Goal: Transaction & Acquisition: Book appointment/travel/reservation

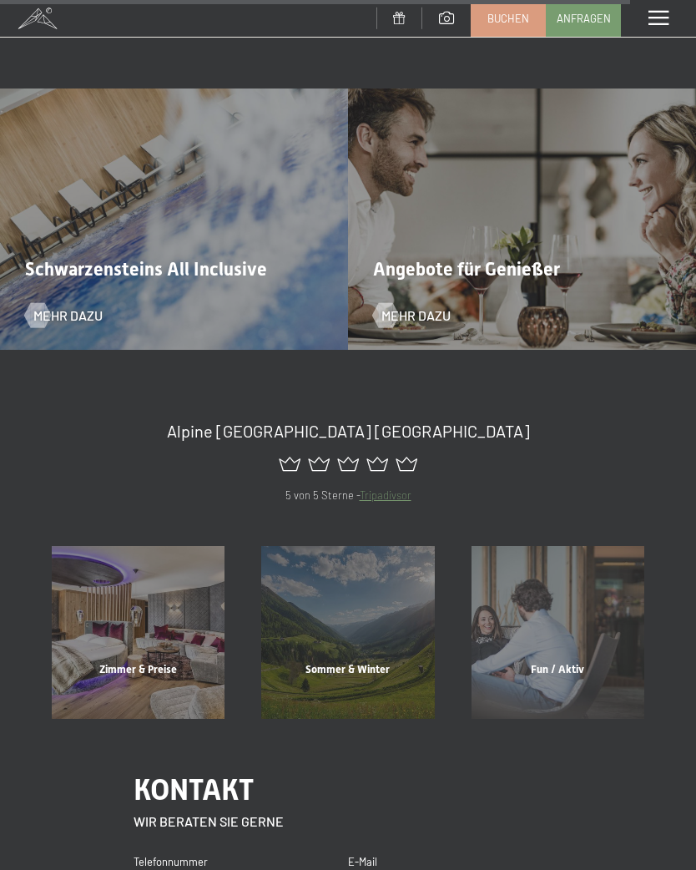
scroll to position [5779, 0]
click at [361, 661] on div "Sommer & Winter" at bounding box center [348, 689] width 210 height 57
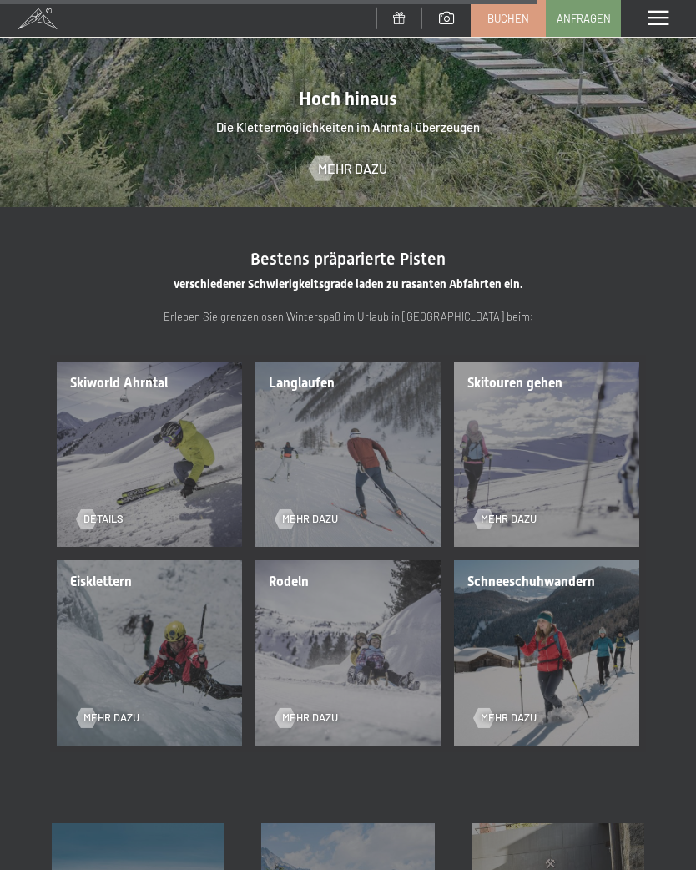
scroll to position [2633, 0]
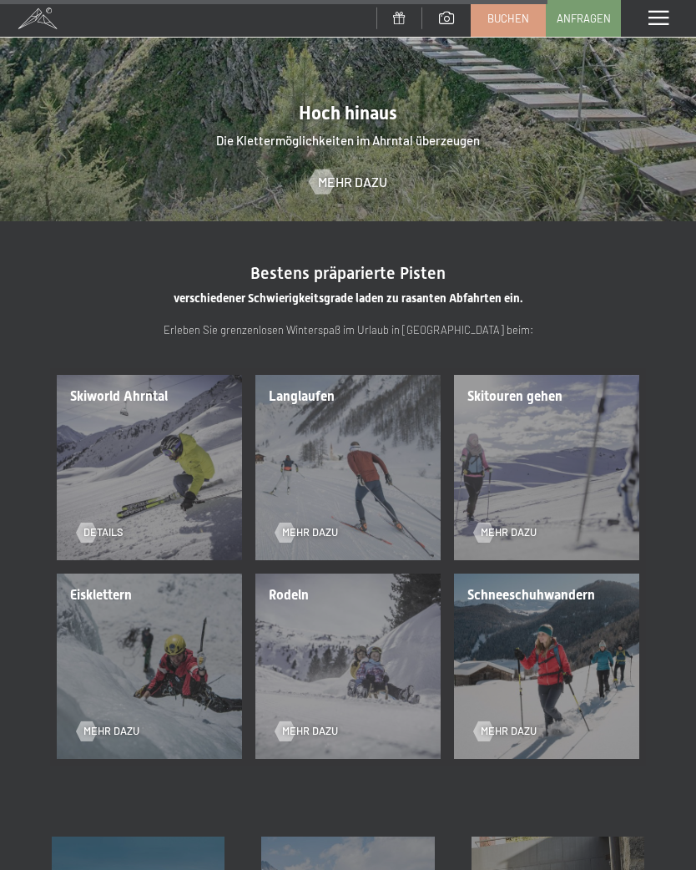
click at [324, 505] on div "Mehr dazu" at bounding box center [341, 522] width 132 height 35
click at [321, 525] on span "Mehr dazu" at bounding box center [310, 532] width 56 height 15
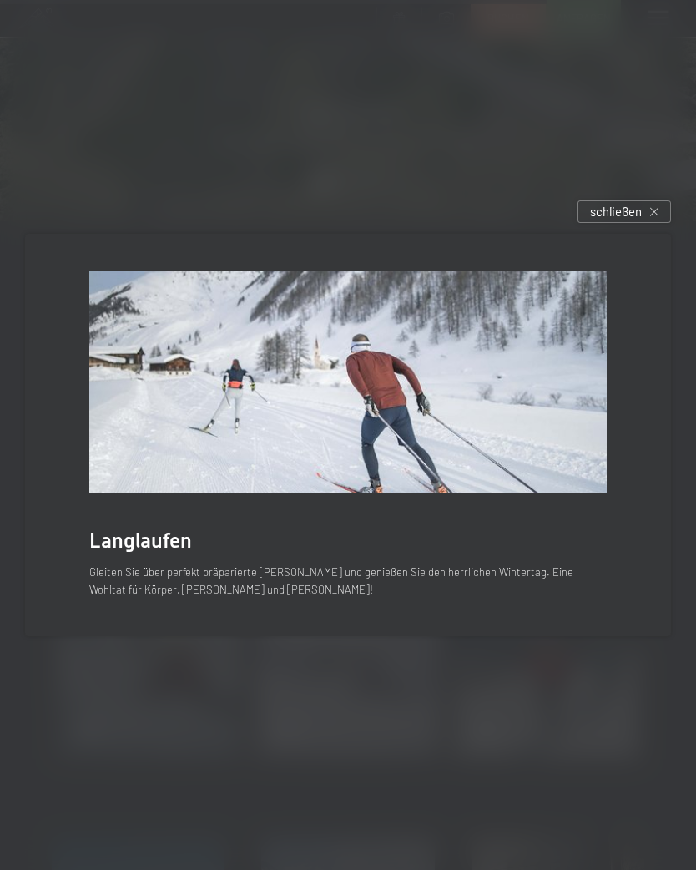
click at [639, 223] on div "schließen" at bounding box center [625, 211] width 94 height 23
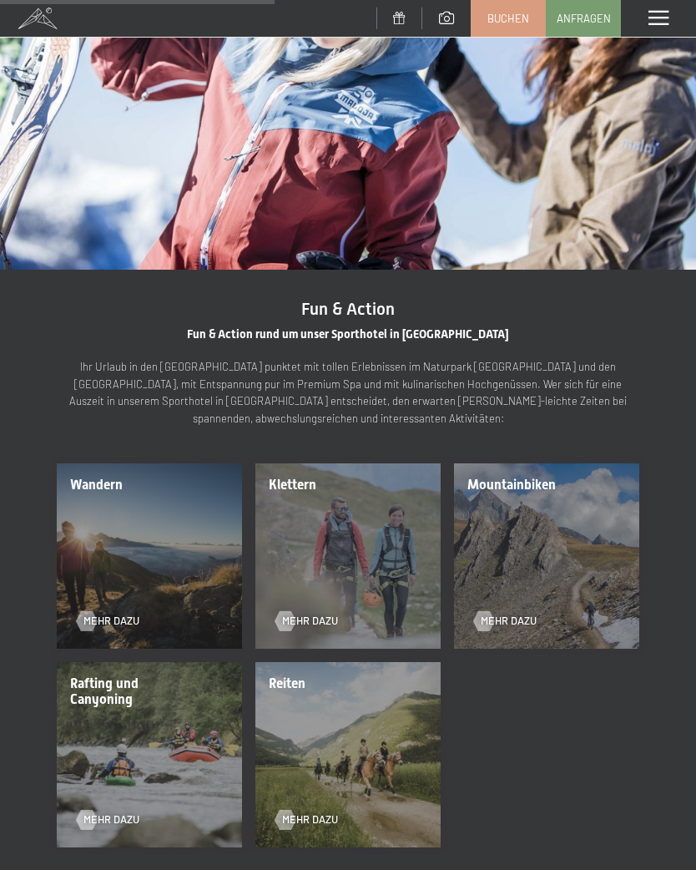
scroll to position [1388, 0]
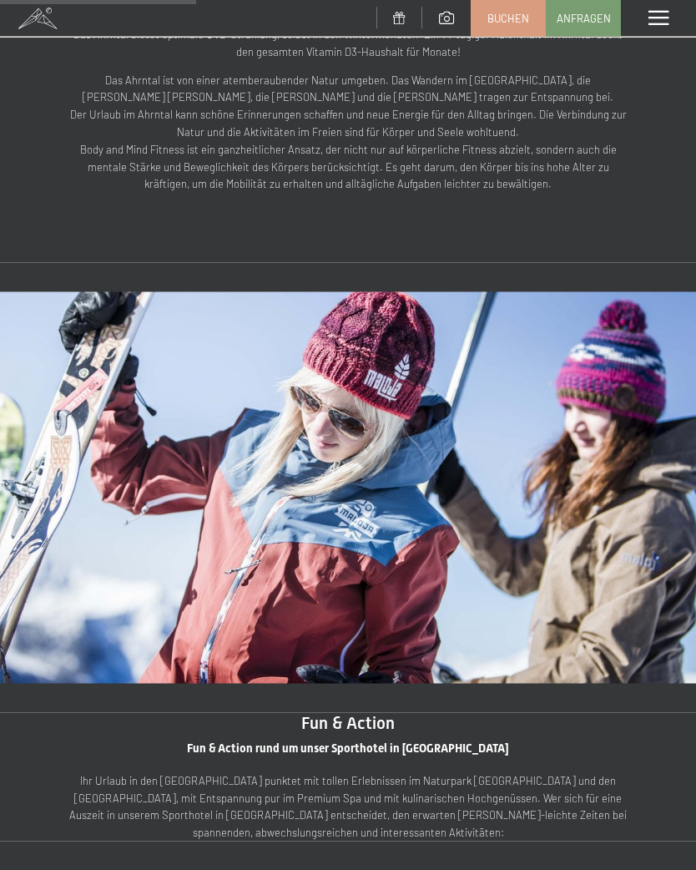
click at [659, 30] on div "Menü" at bounding box center [658, 18] width 75 height 37
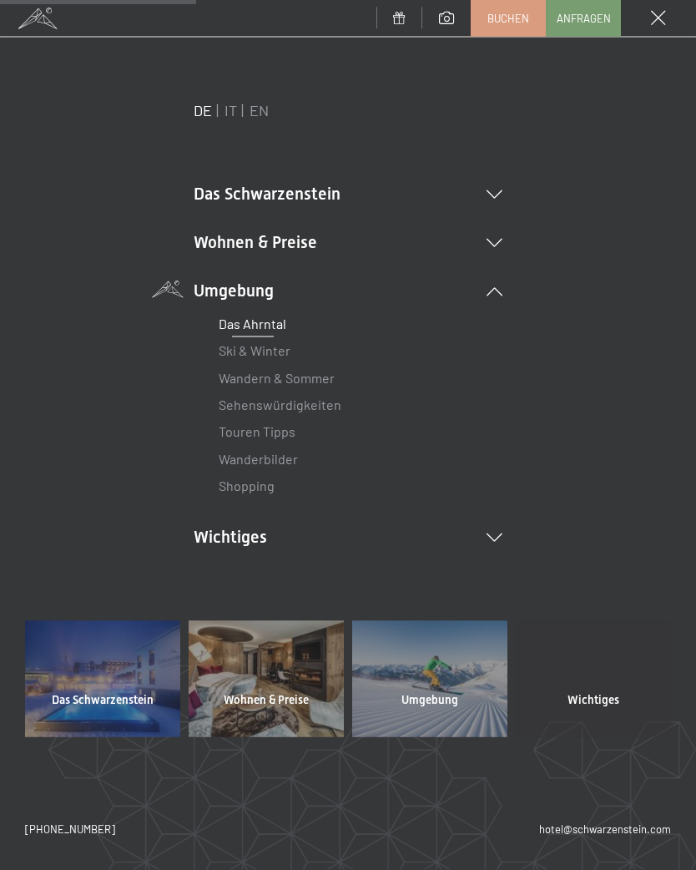
scroll to position [993, 0]
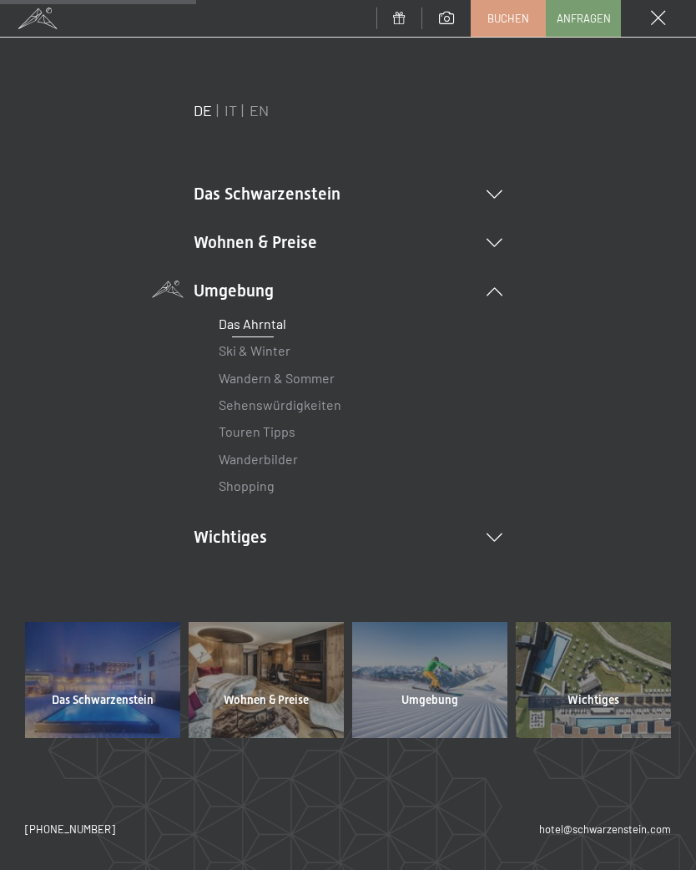
click at [488, 243] on icon at bounding box center [495, 243] width 16 height 8
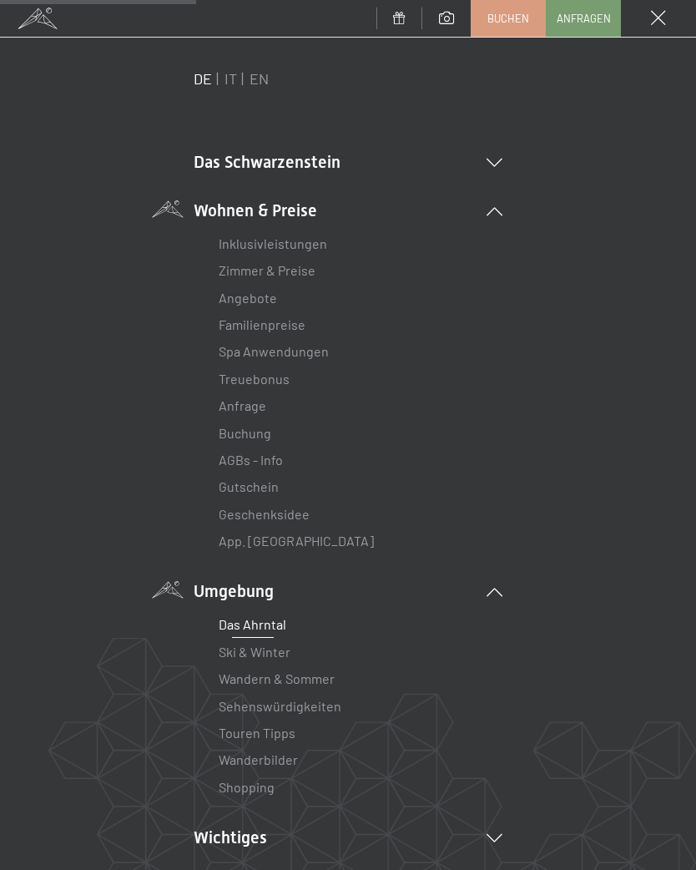
scroll to position [31, 0]
click at [270, 300] on link "Angebote" at bounding box center [248, 299] width 58 height 16
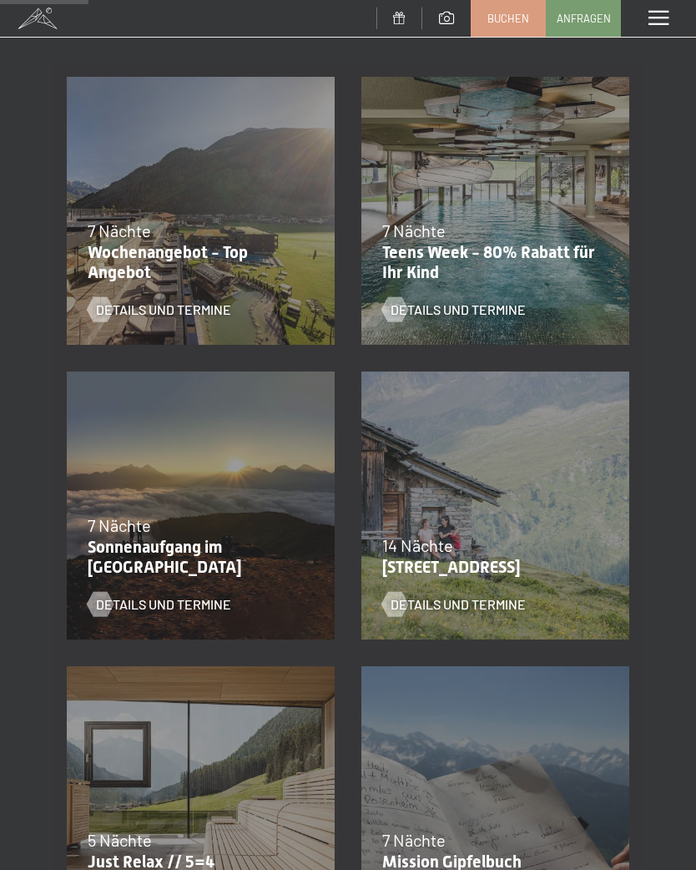
scroll to position [316, 0]
click at [191, 316] on span "Details und Termine" at bounding box center [163, 310] width 135 height 18
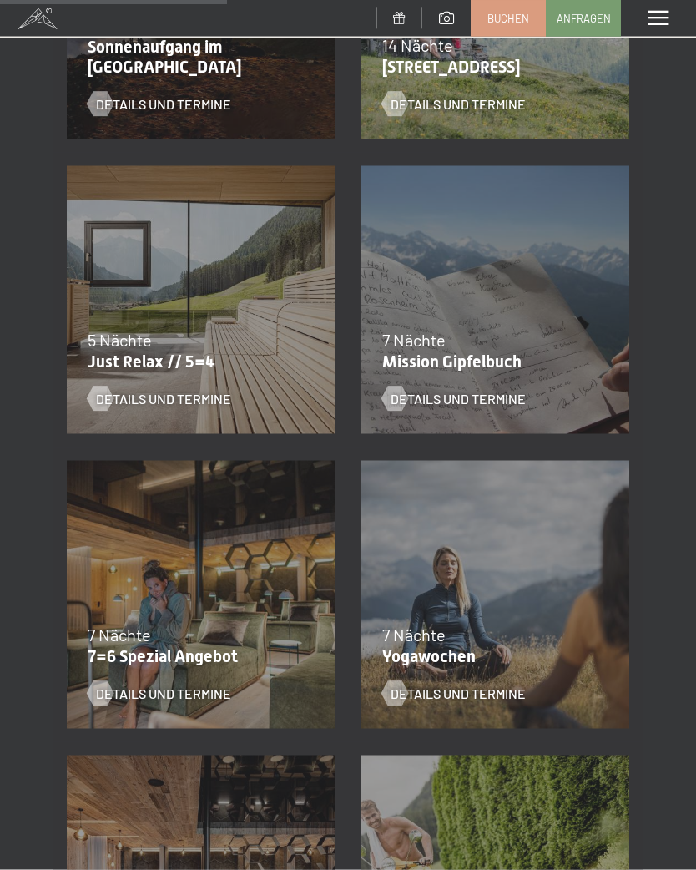
scroll to position [818, 0]
click at [221, 625] on div "7 Nächte" at bounding box center [197, 633] width 218 height 23
click at [219, 690] on span "Details und Termine" at bounding box center [163, 693] width 135 height 18
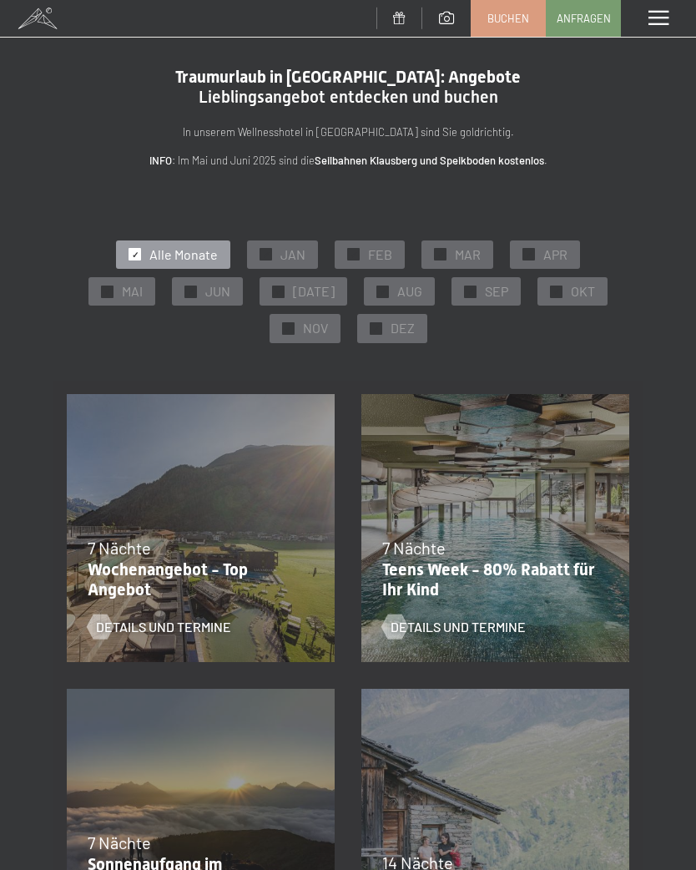
click at [662, 15] on span at bounding box center [659, 18] width 20 height 15
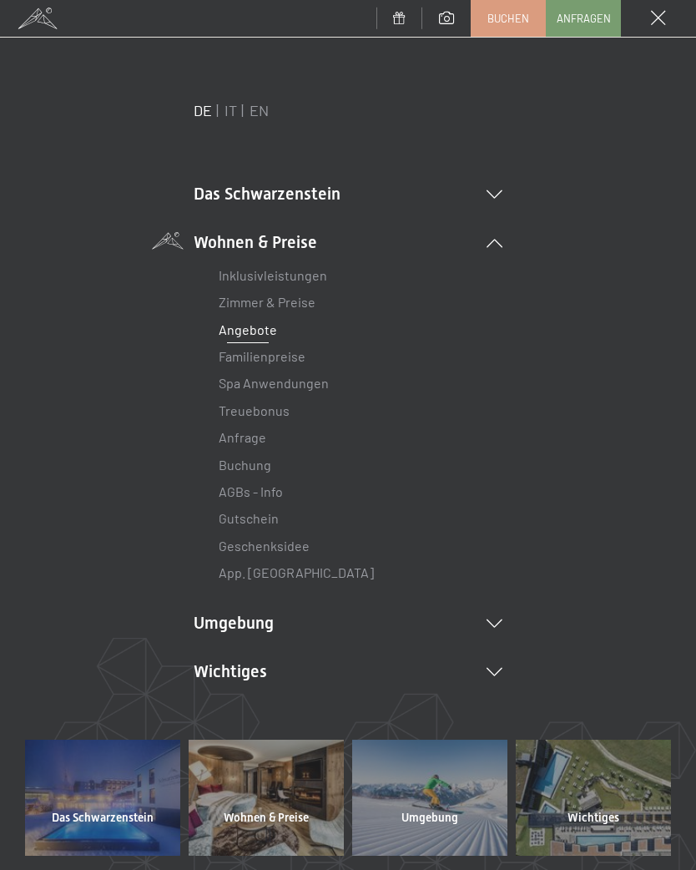
click at [500, 673] on li "Wichtiges Lage & Anreise Online bezahlen Webcam & Wetter Downloads" at bounding box center [348, 671] width 309 height 23
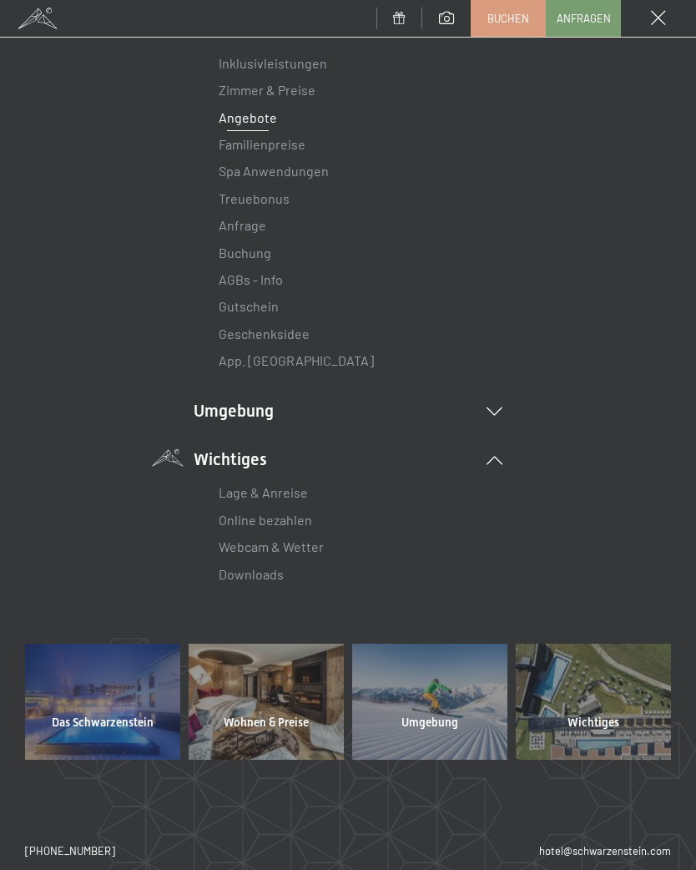
scroll to position [213, 0]
click at [313, 543] on link "Webcam & Wetter" at bounding box center [271, 546] width 105 height 16
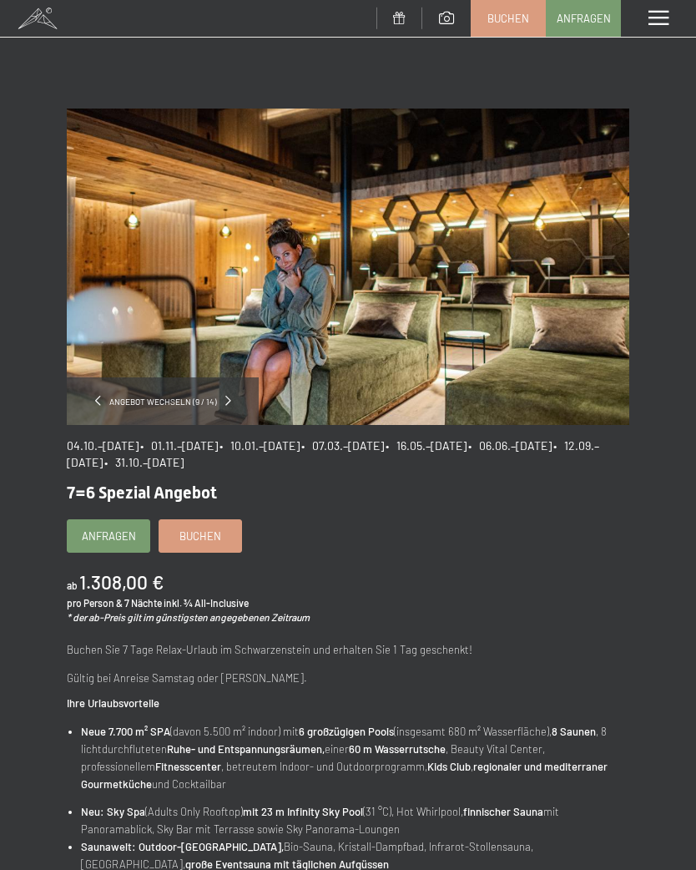
click at [220, 533] on span "Buchen" at bounding box center [200, 535] width 42 height 15
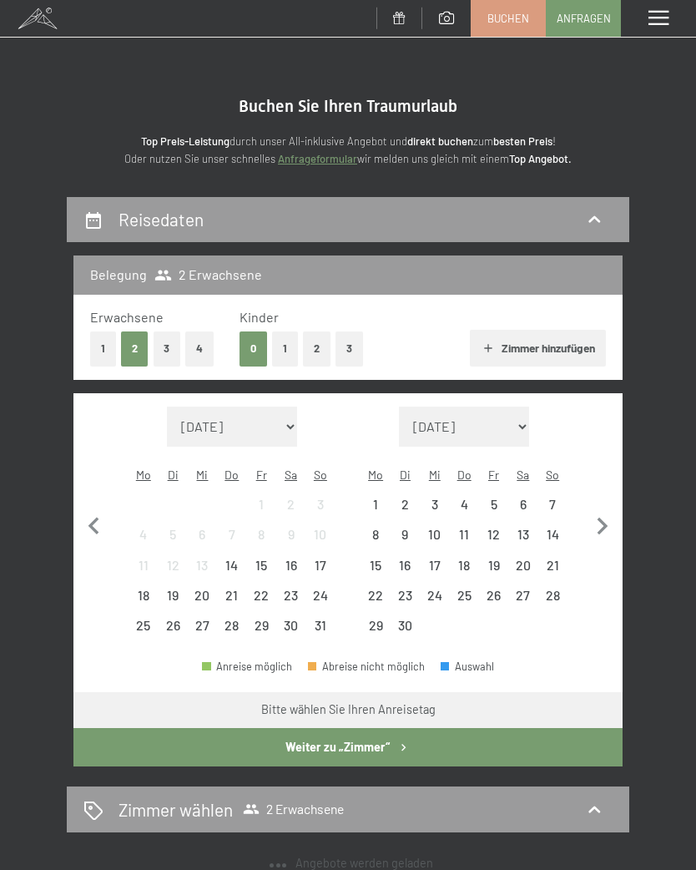
select select "[DATE]"
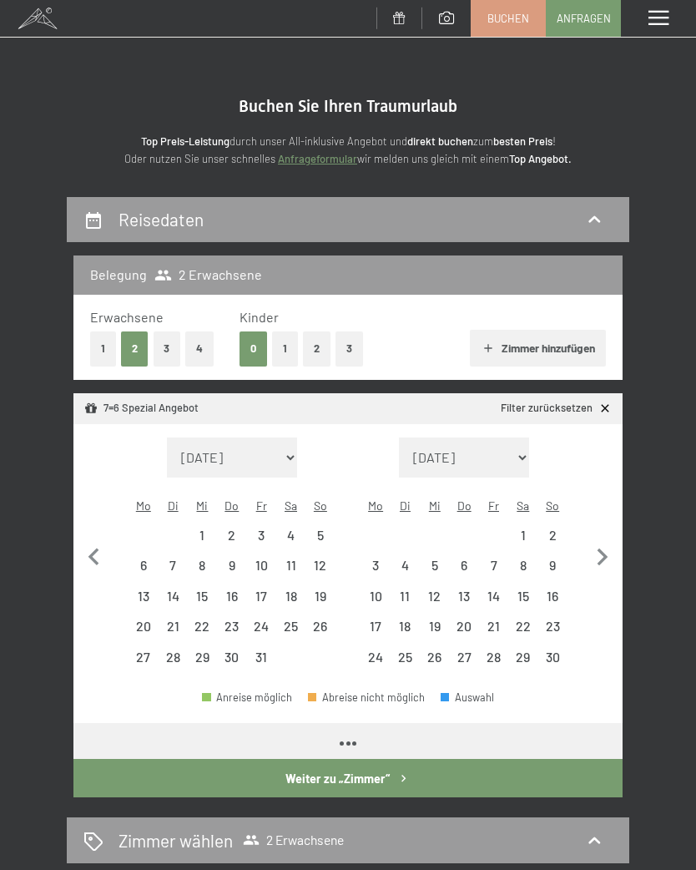
select select "[DATE]"
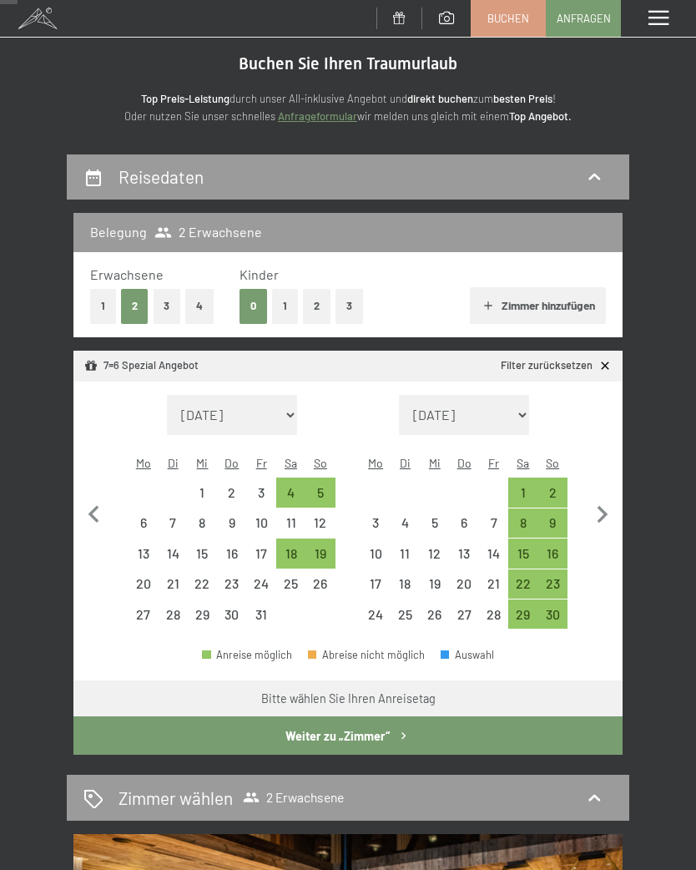
scroll to position [44, 0]
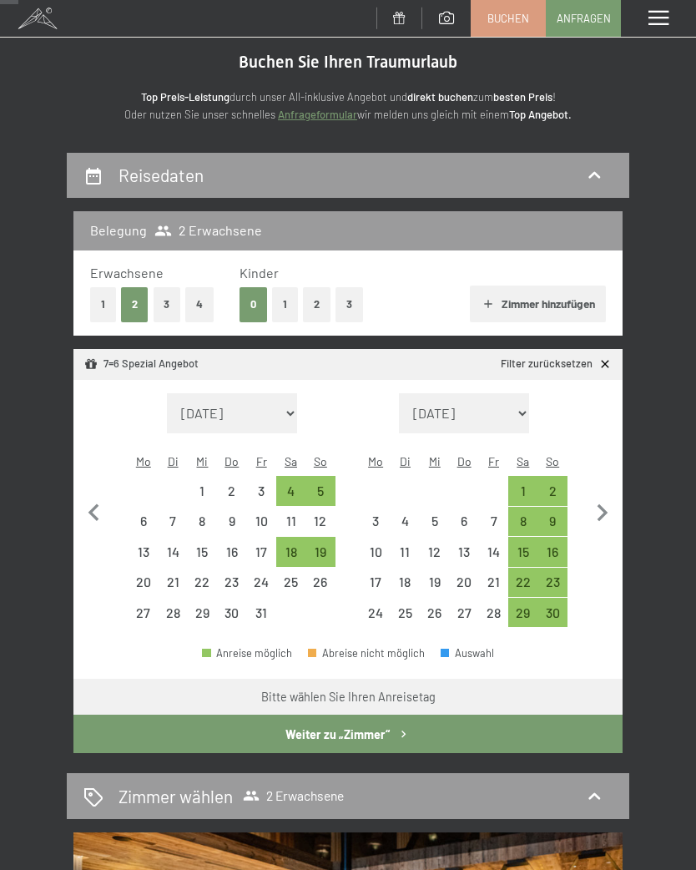
click at [334, 537] on div "19" at bounding box center [320, 551] width 29 height 29
select select "2025-10-01"
select select "2025-11-01"
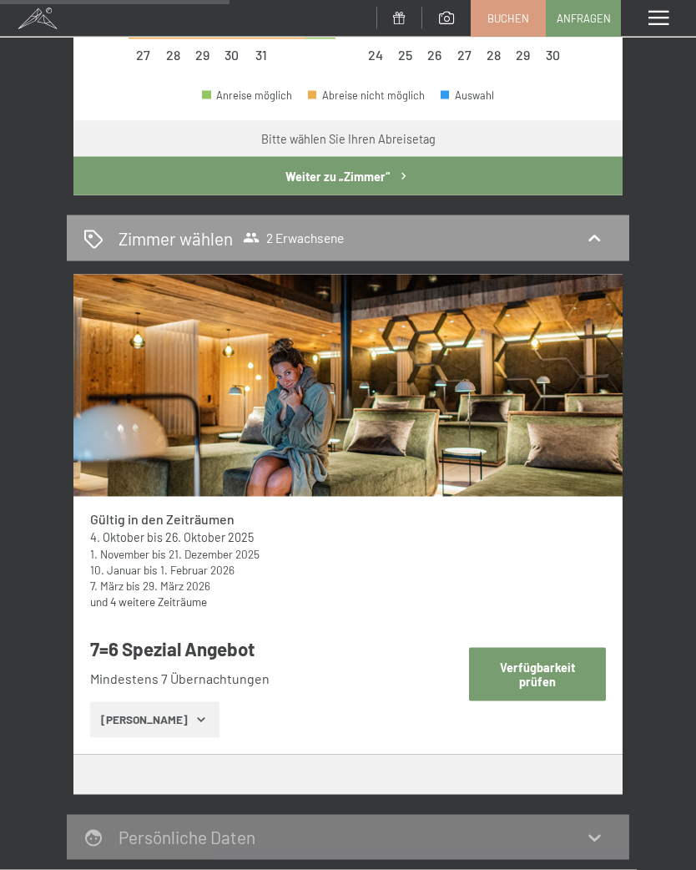
scroll to position [606, 0]
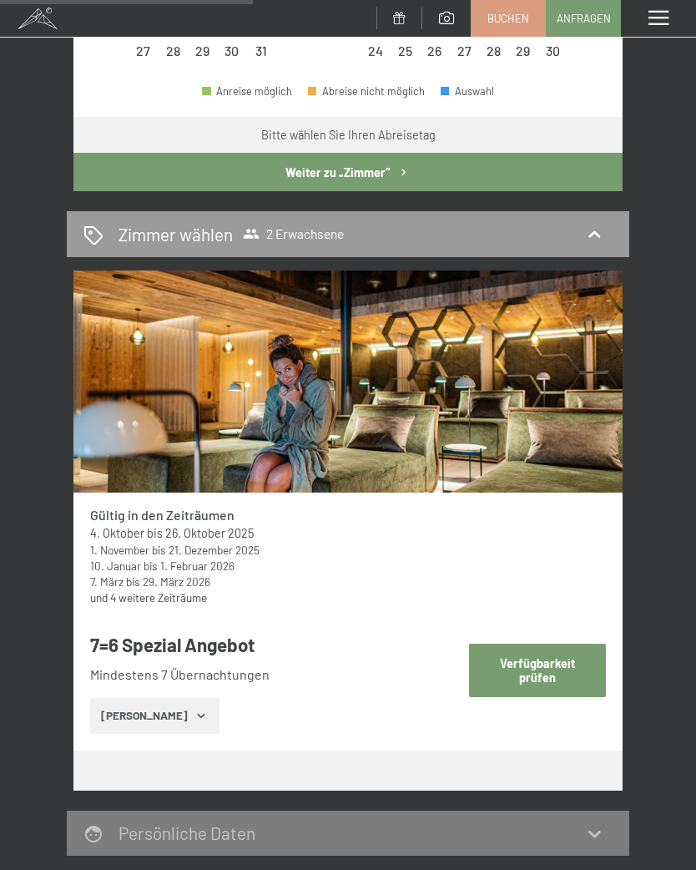
click at [549, 646] on button "Verfügbarkeit prüfen" at bounding box center [538, 670] width 138 height 53
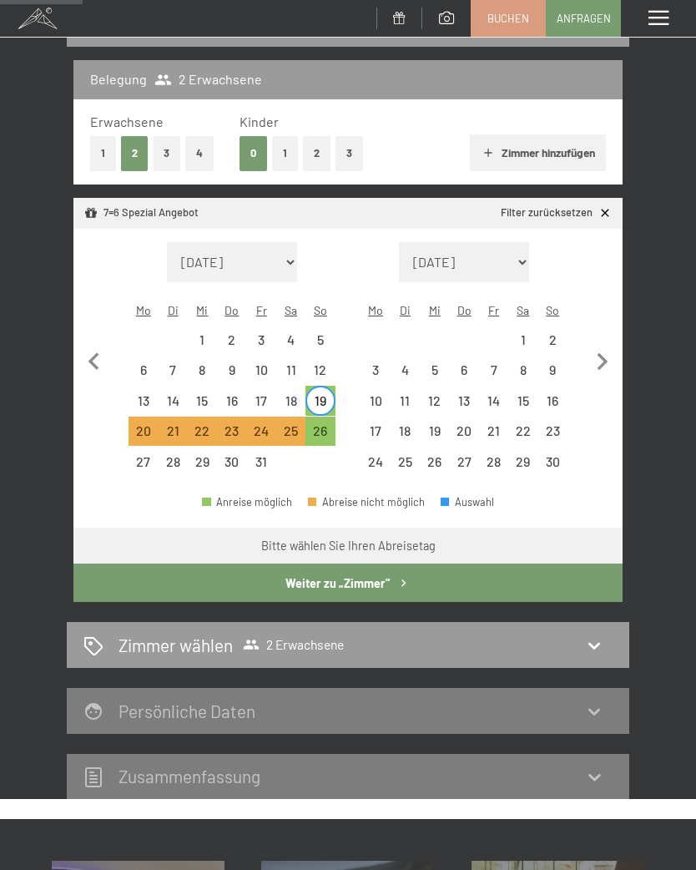
click at [324, 424] on div "26" at bounding box center [320, 437] width 26 height 26
select select "2025-10-01"
select select "2025-11-01"
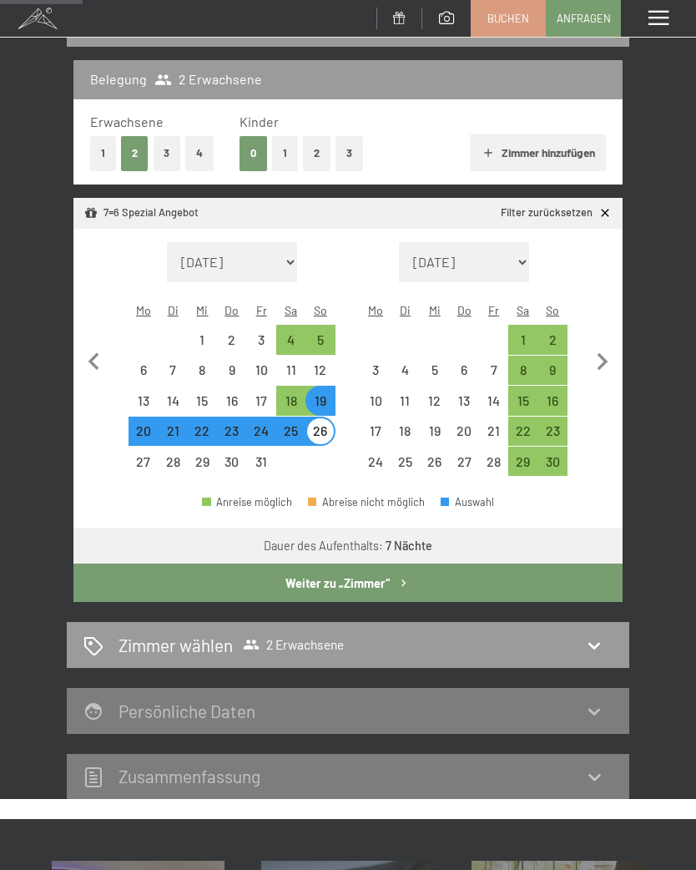
select select "2025-10-01"
select select "2025-11-01"
click at [329, 394] on div "19" at bounding box center [320, 407] width 26 height 26
select select "2025-10-01"
select select "2025-11-01"
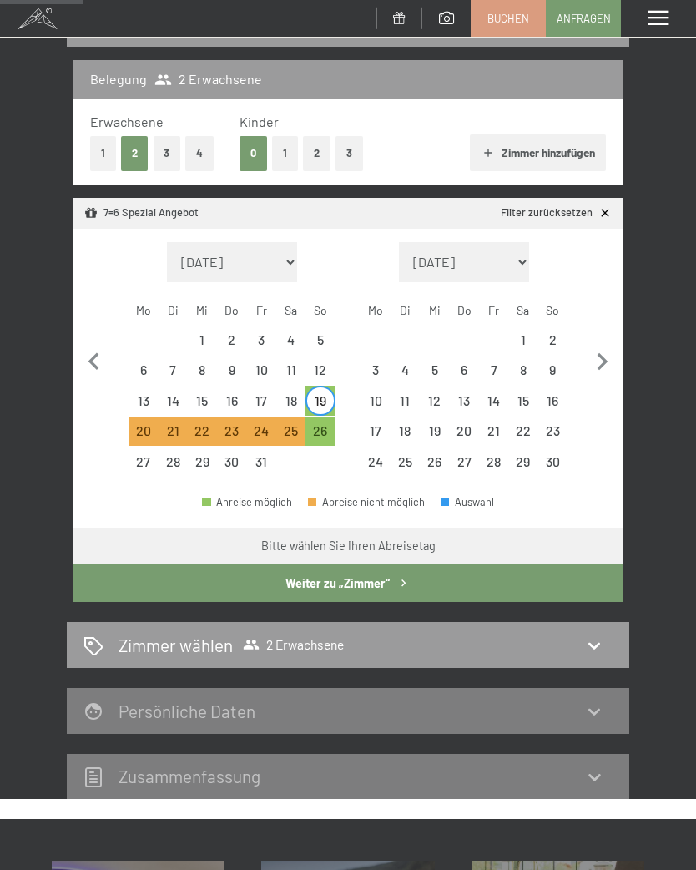
click at [331, 424] on div "26" at bounding box center [320, 437] width 26 height 26
select select "2025-10-01"
select select "2025-11-01"
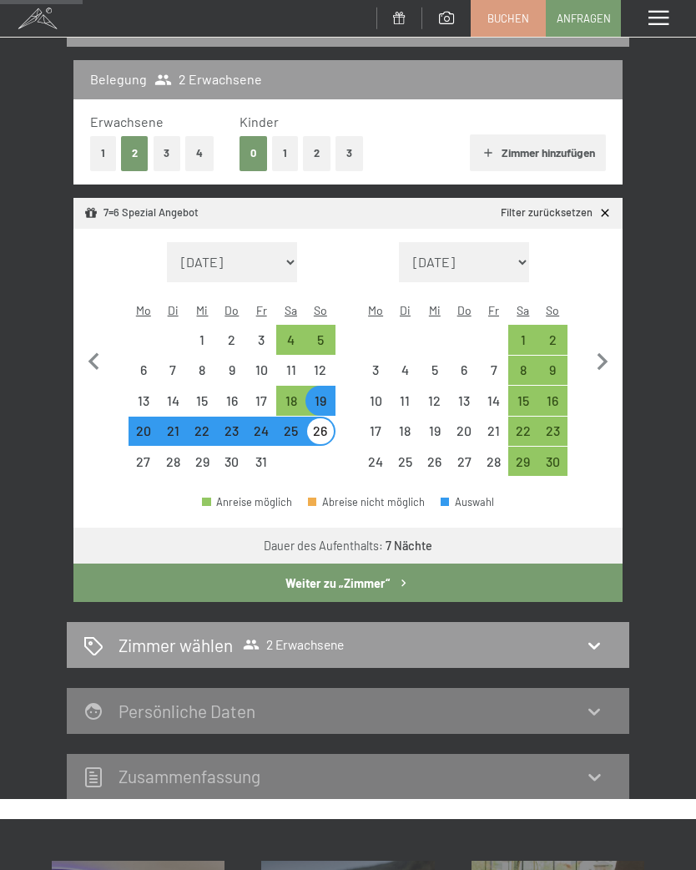
select select "2025-10-01"
select select "2025-11-01"
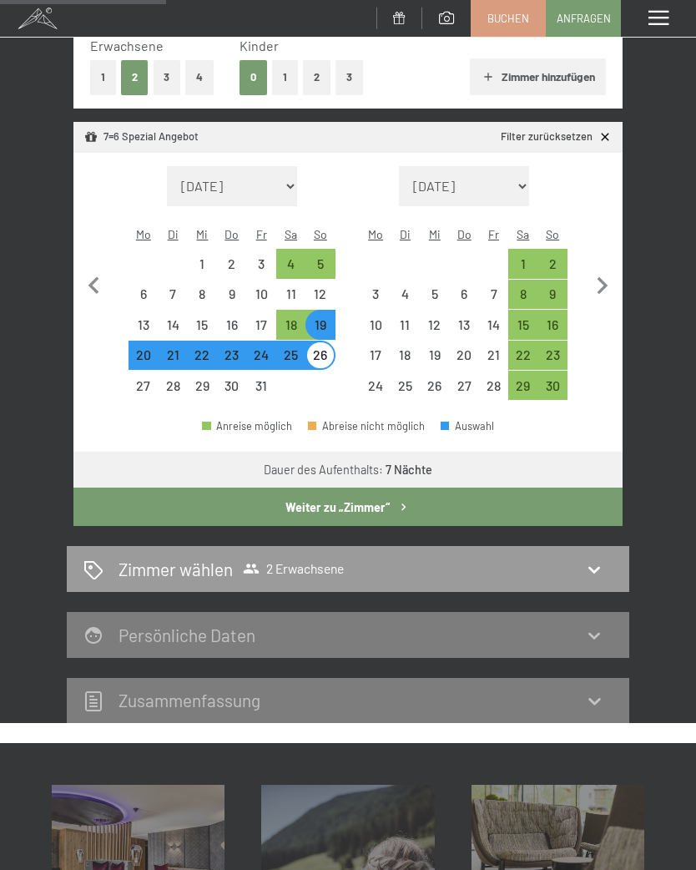
click at [400, 500] on icon "button" at bounding box center [404, 507] width 14 height 14
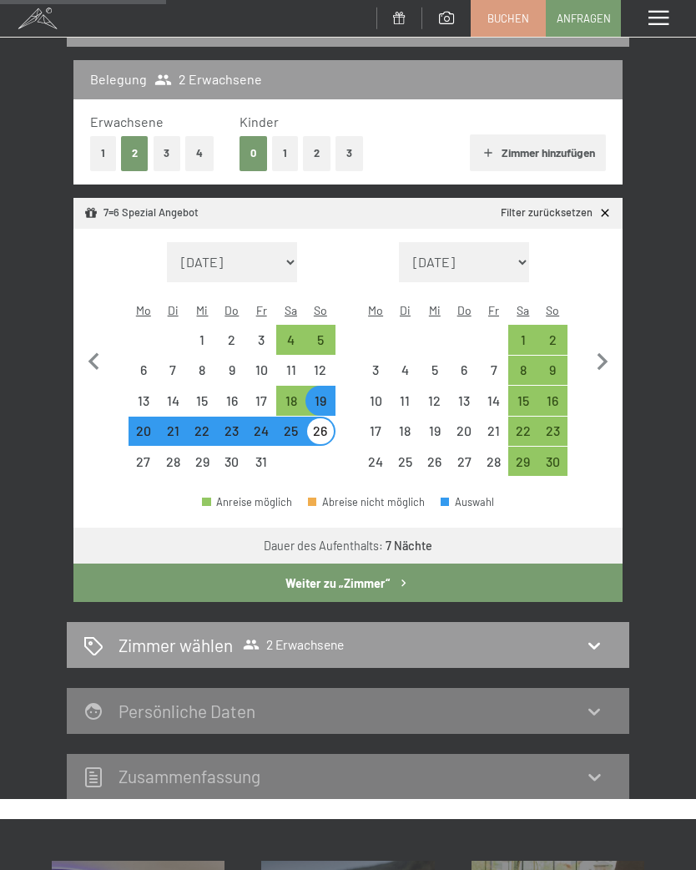
select select "2025-10-01"
select select "2025-11-01"
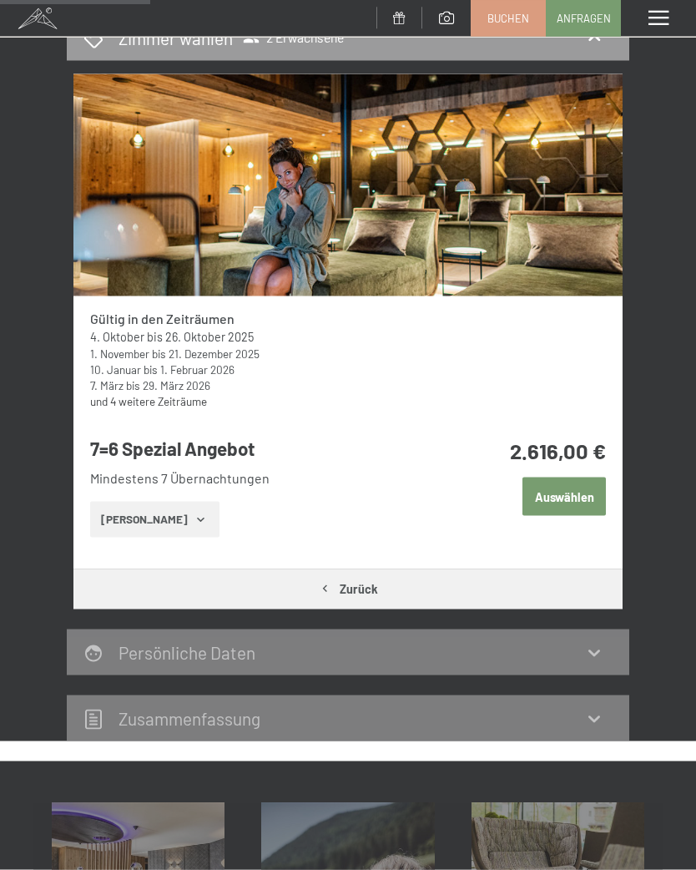
scroll to position [248, 0]
click at [199, 526] on button "Zeige Zimmer" at bounding box center [154, 519] width 129 height 37
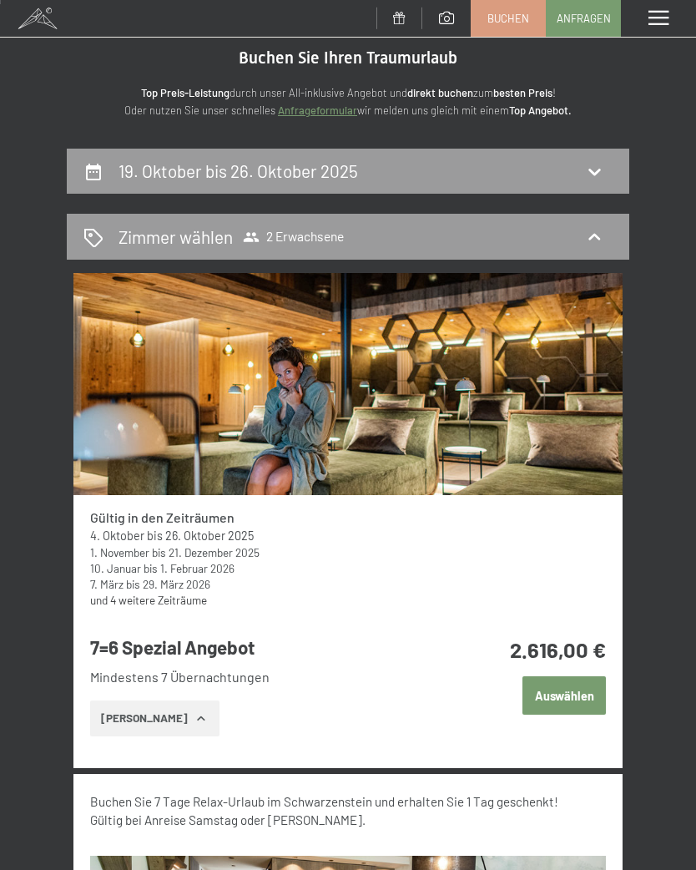
scroll to position [0, 0]
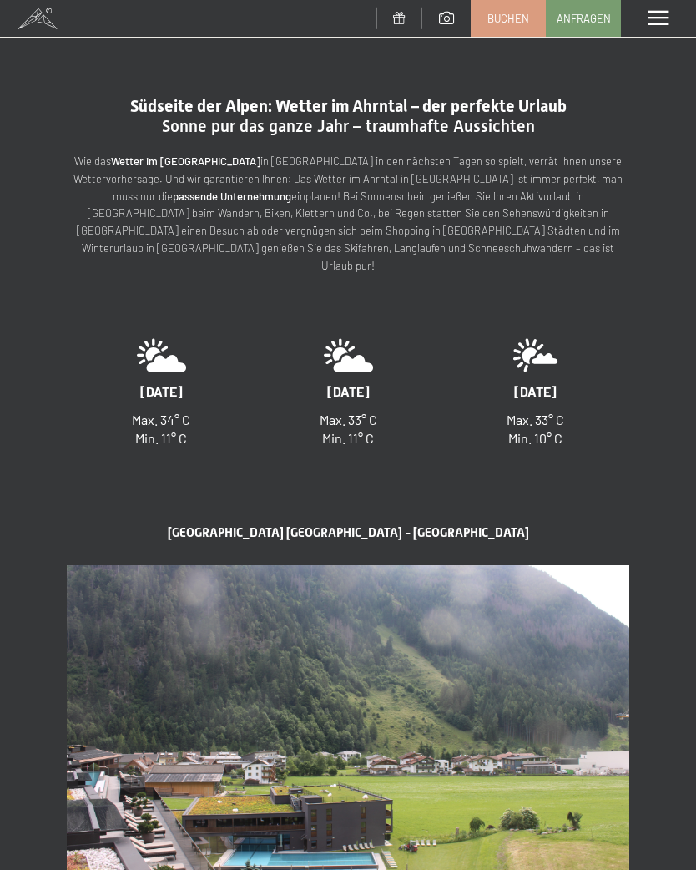
click at [657, 28] on div "Menü" at bounding box center [658, 18] width 75 height 37
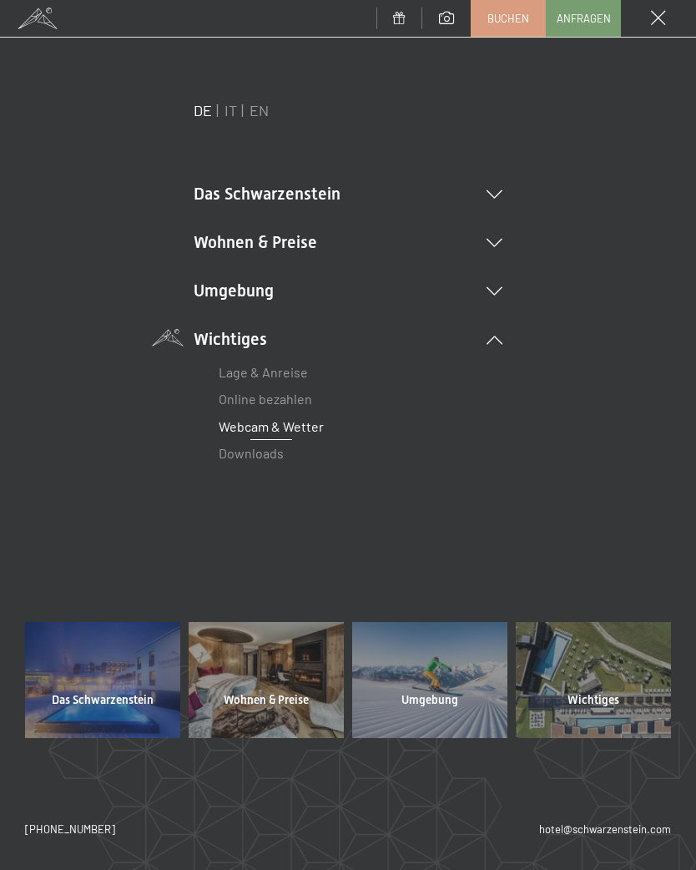
click at [489, 203] on li "Das Schwarzenstein Neuheiten im Schwarzenstein Ihre Gastgeber Premium Spa Gourm…" at bounding box center [348, 193] width 309 height 23
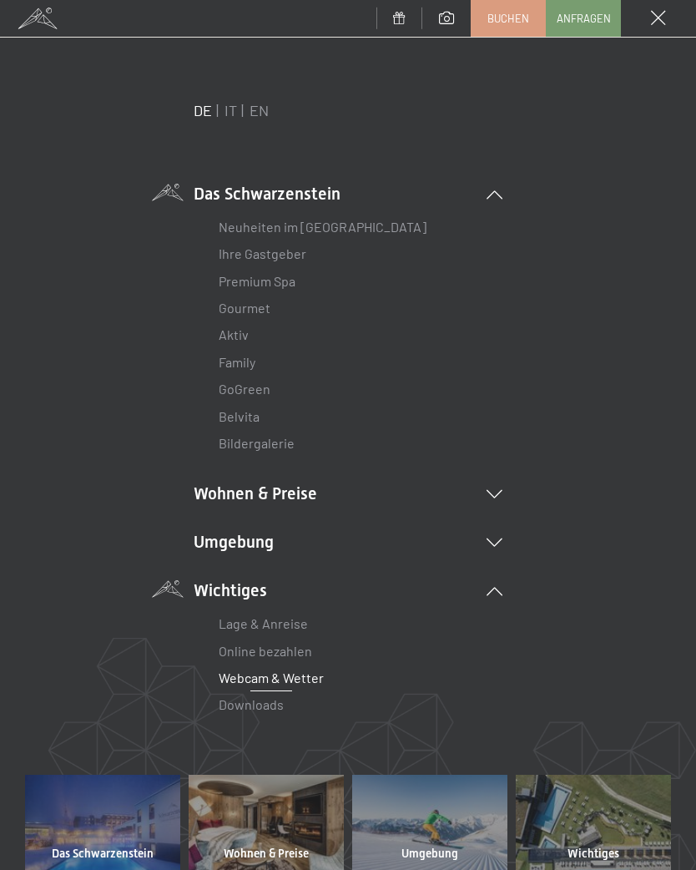
click at [361, 220] on link "Neuheiten im [GEOGRAPHIC_DATA]" at bounding box center [323, 227] width 208 height 16
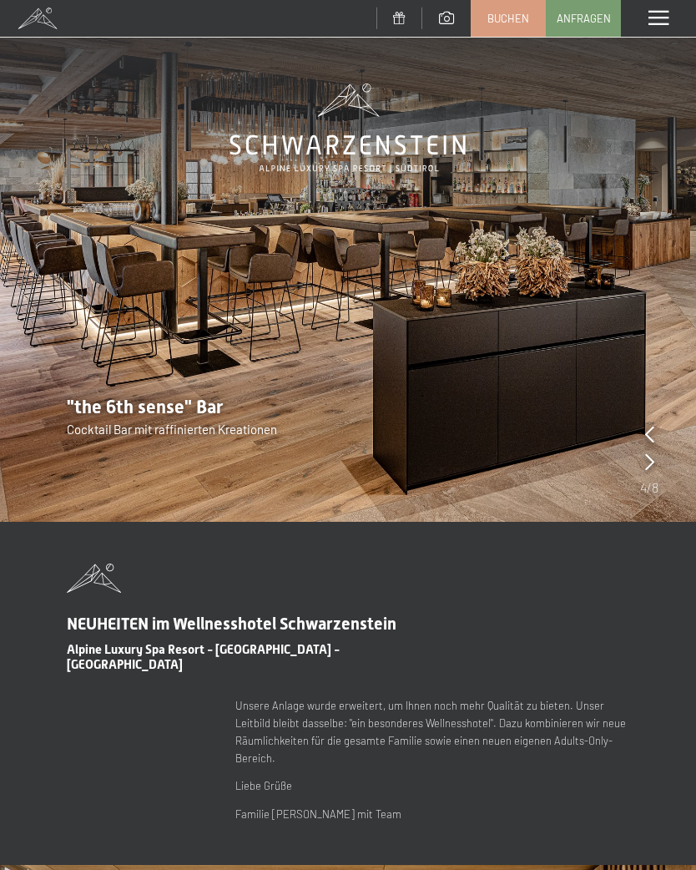
click at [670, 10] on div "Menü" at bounding box center [658, 18] width 75 height 37
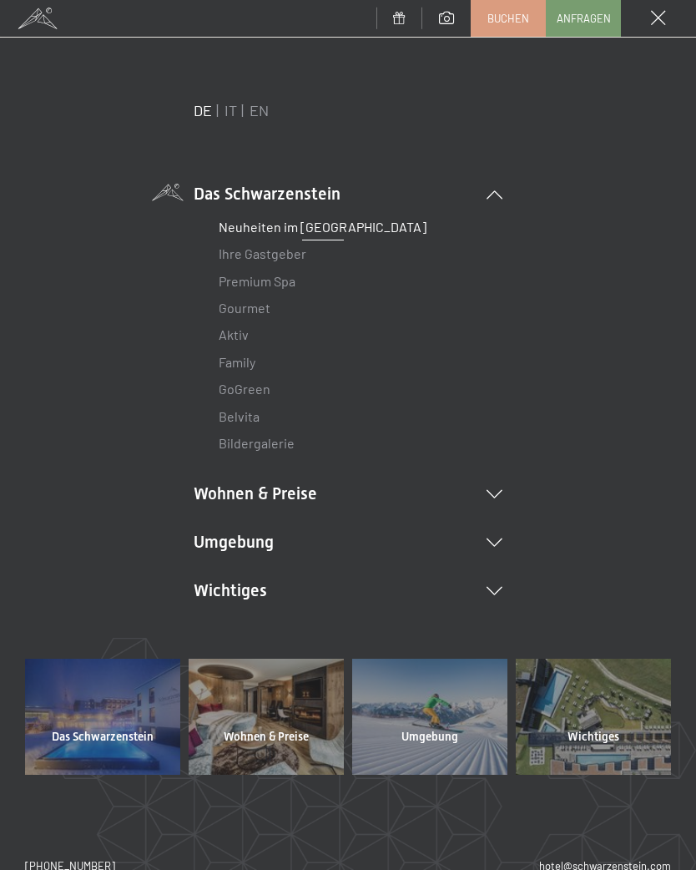
click at [269, 260] on link "Ihre Gastgeber" at bounding box center [263, 253] width 88 height 16
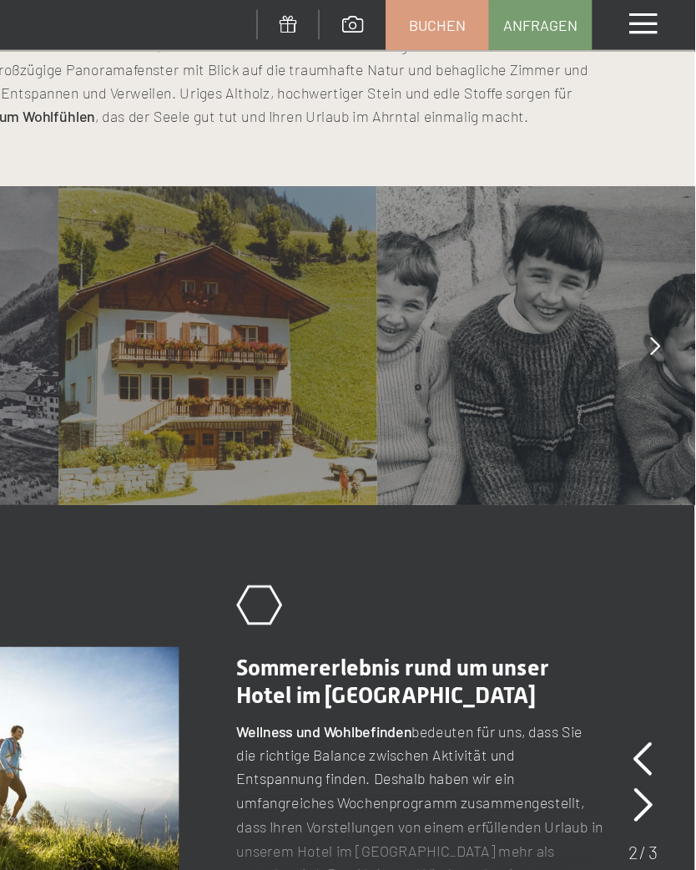
scroll to position [958, 0]
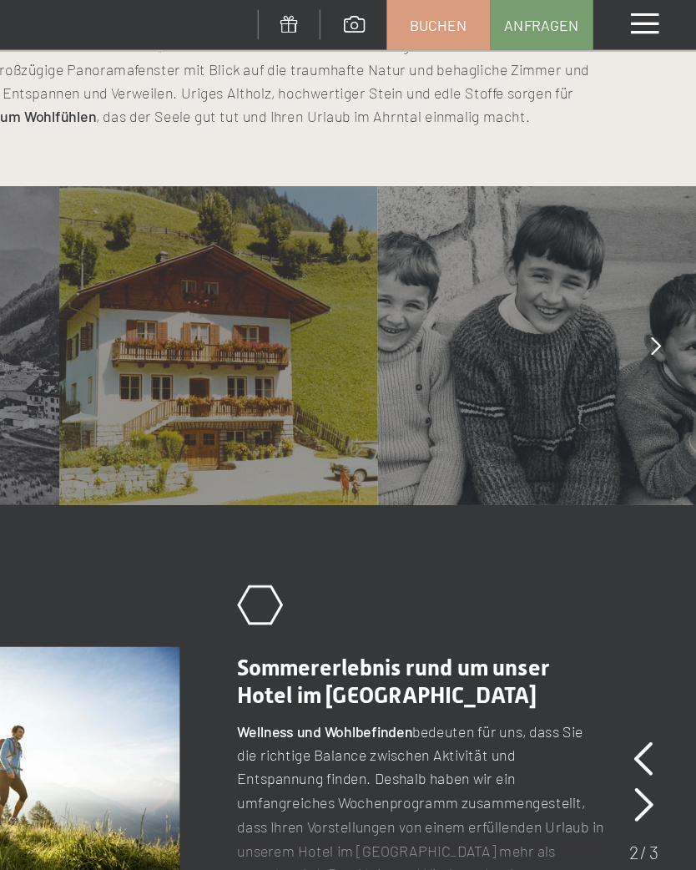
click at [664, 245] on icon at bounding box center [668, 251] width 8 height 13
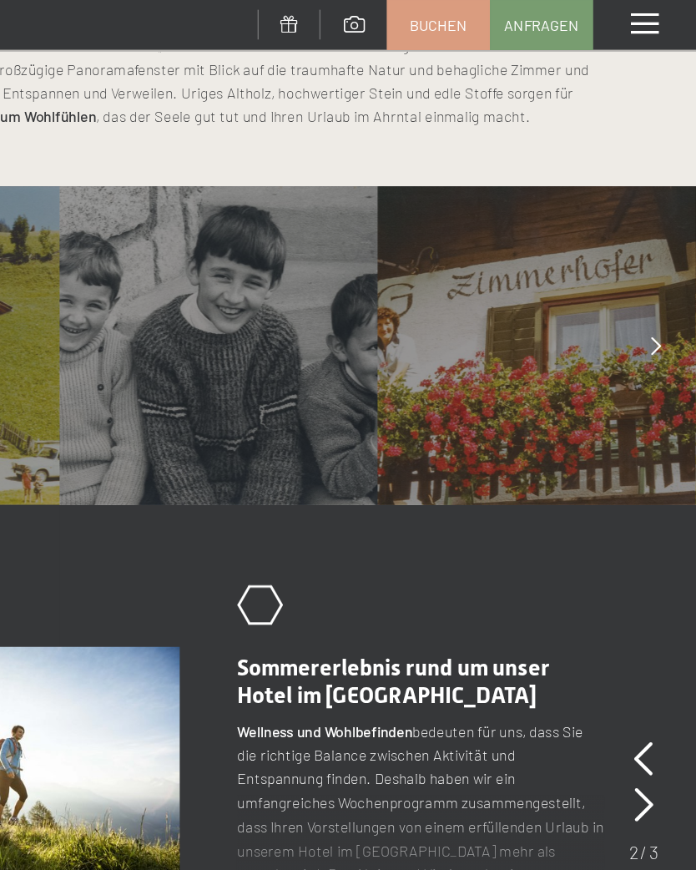
click at [646, 231] on div at bounding box center [667, 252] width 42 height 42
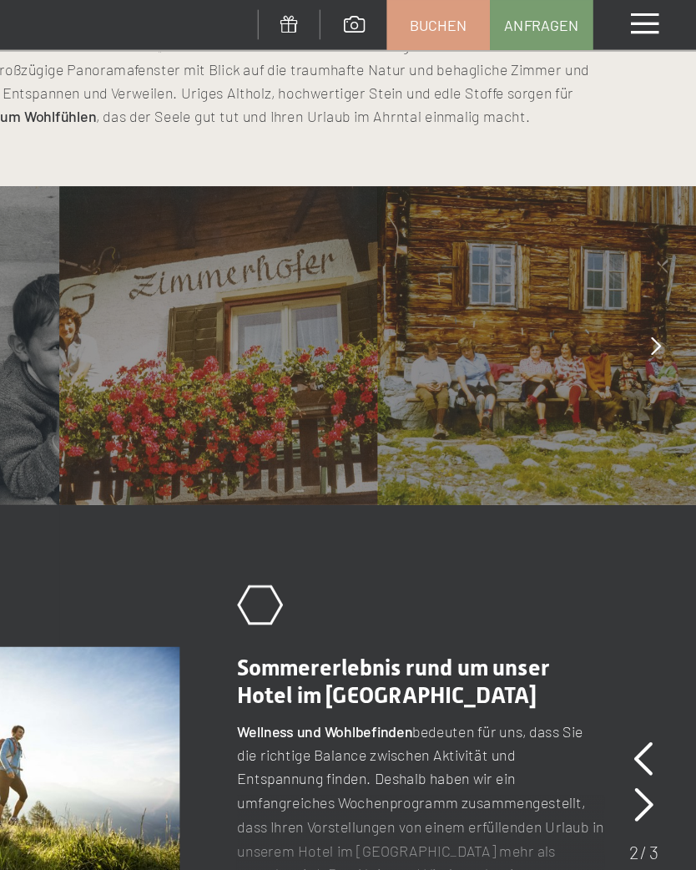
click at [646, 231] on div at bounding box center [667, 252] width 42 height 42
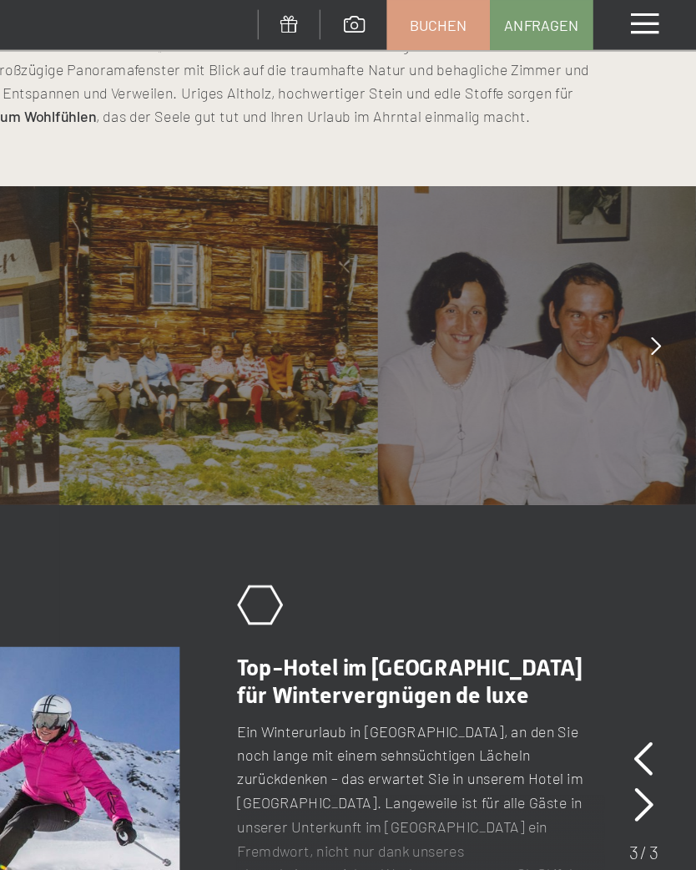
click at [646, 231] on div at bounding box center [667, 252] width 42 height 42
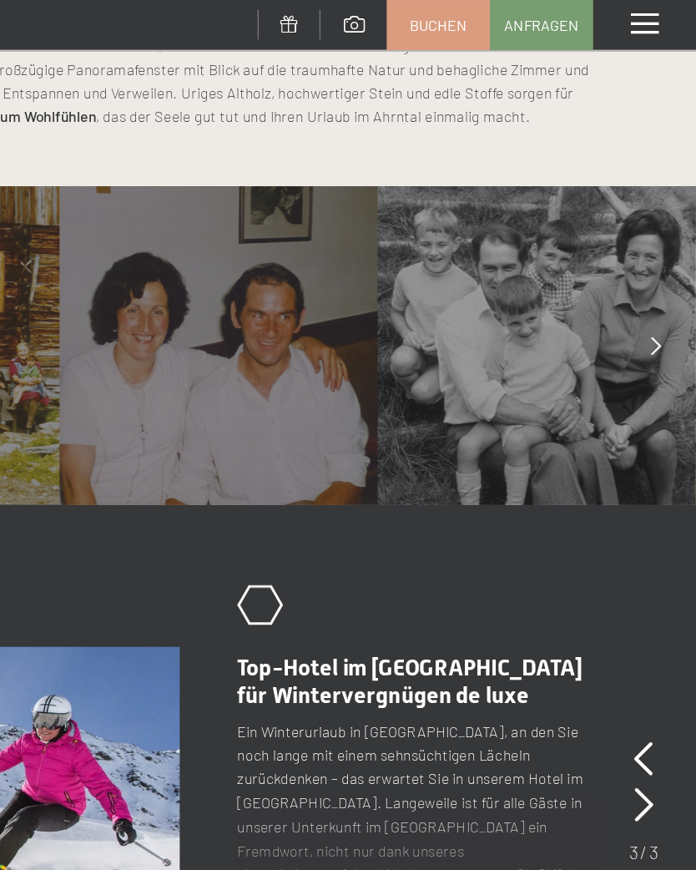
click at [664, 245] on icon at bounding box center [668, 251] width 8 height 13
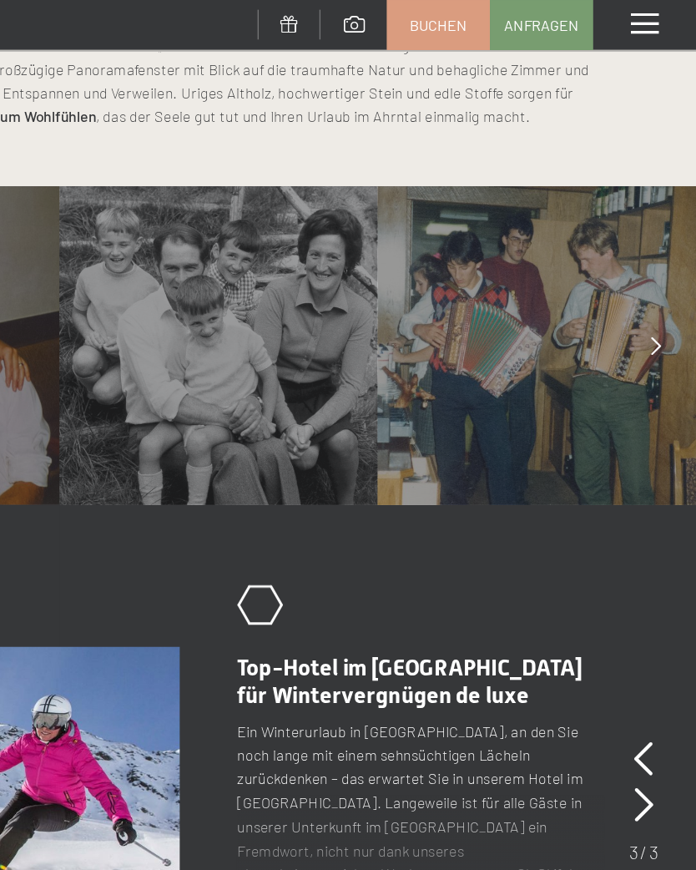
click at [646, 231] on div at bounding box center [667, 252] width 42 height 42
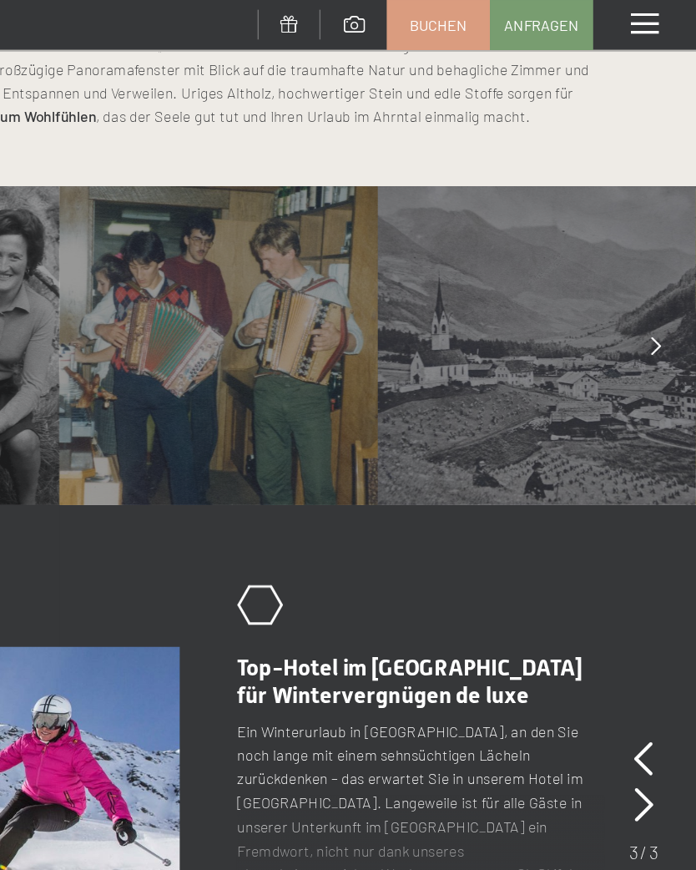
click at [664, 245] on icon at bounding box center [668, 251] width 8 height 13
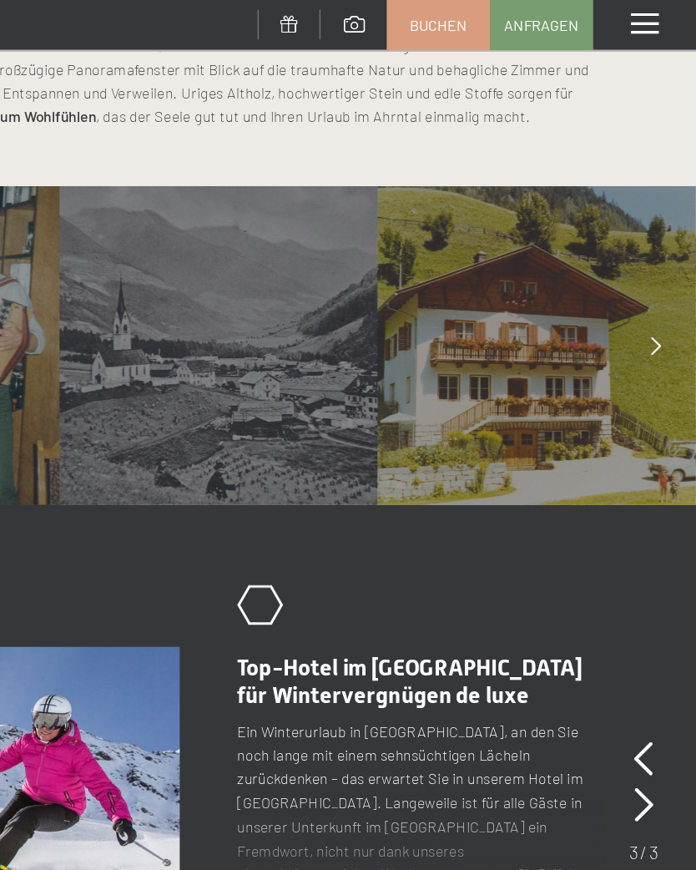
click at [664, 245] on icon at bounding box center [668, 251] width 8 height 13
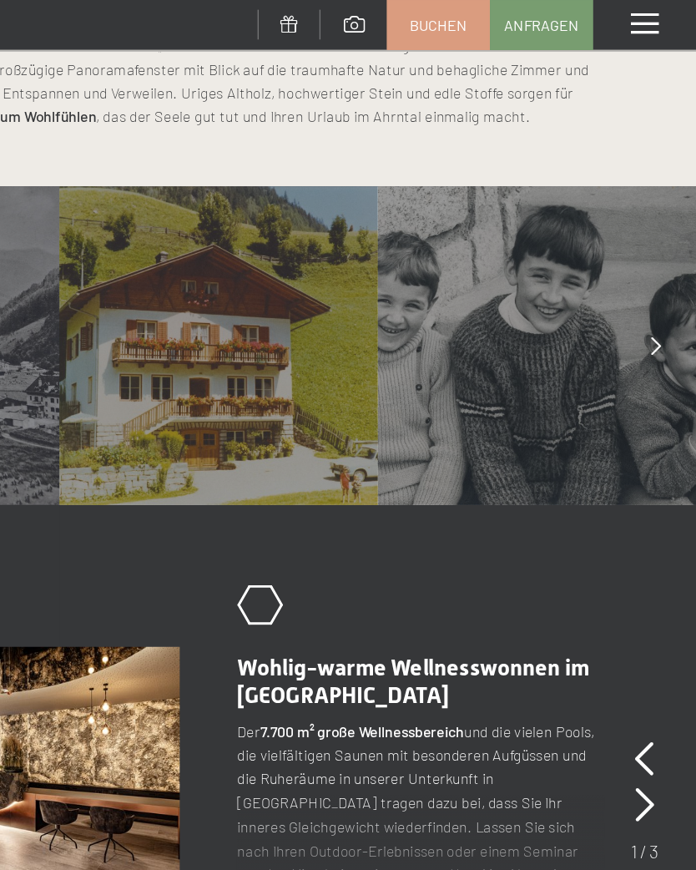
click at [646, 231] on div at bounding box center [667, 252] width 42 height 42
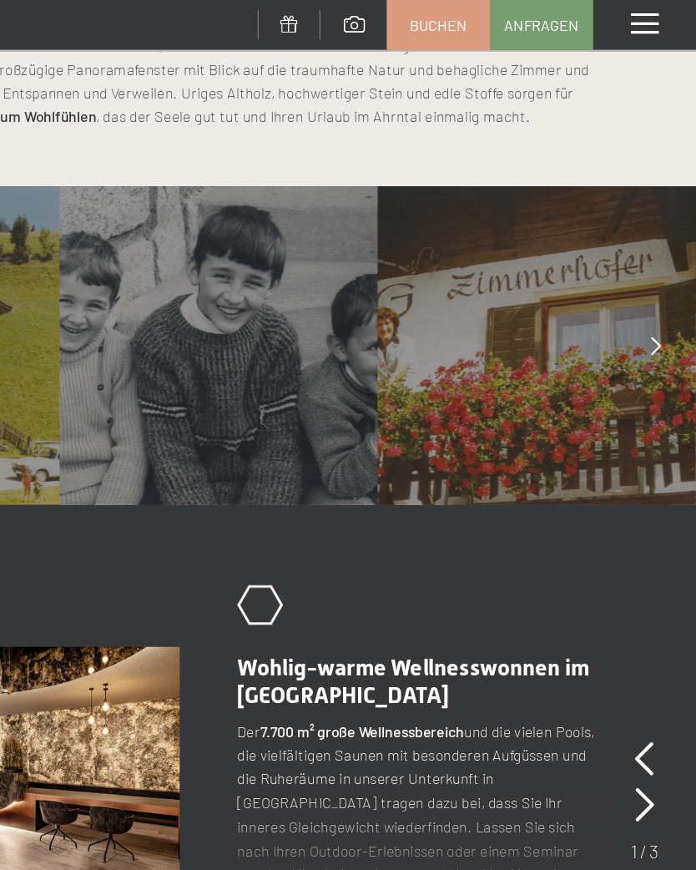
click at [664, 245] on icon at bounding box center [668, 251] width 8 height 13
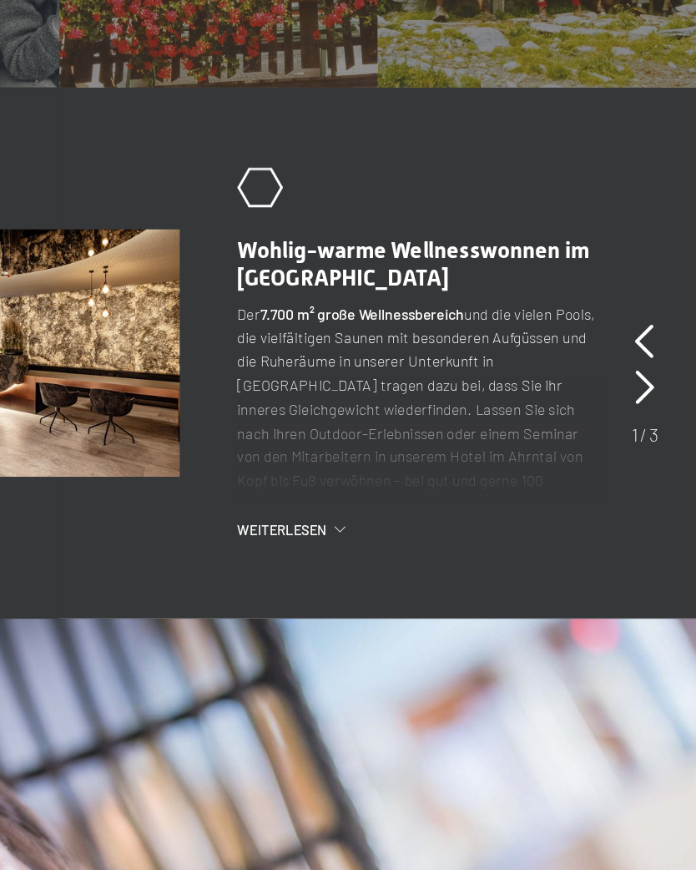
scroll to position [1045, 0]
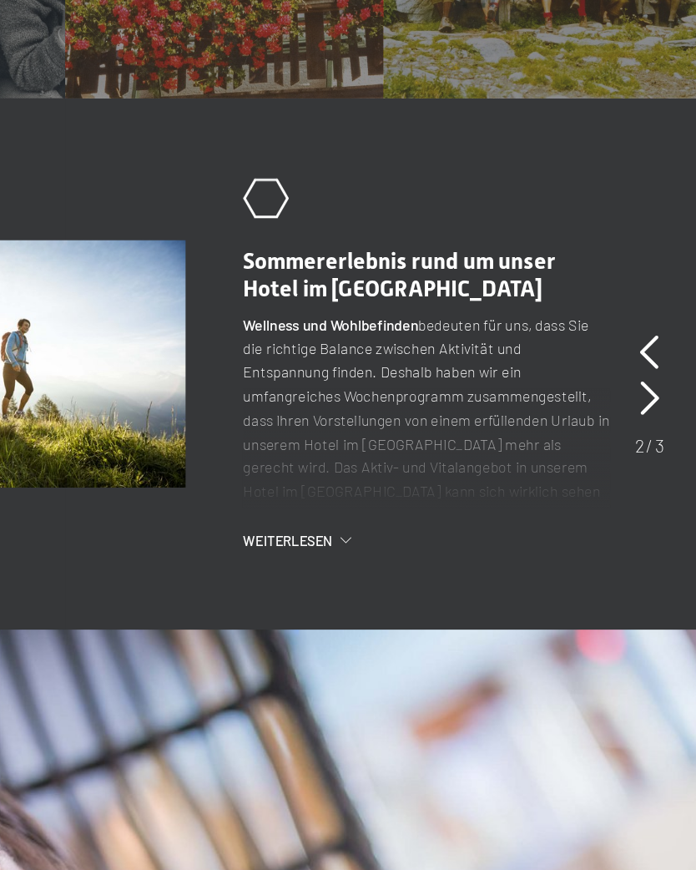
click at [651, 488] on icon at bounding box center [658, 500] width 14 height 25
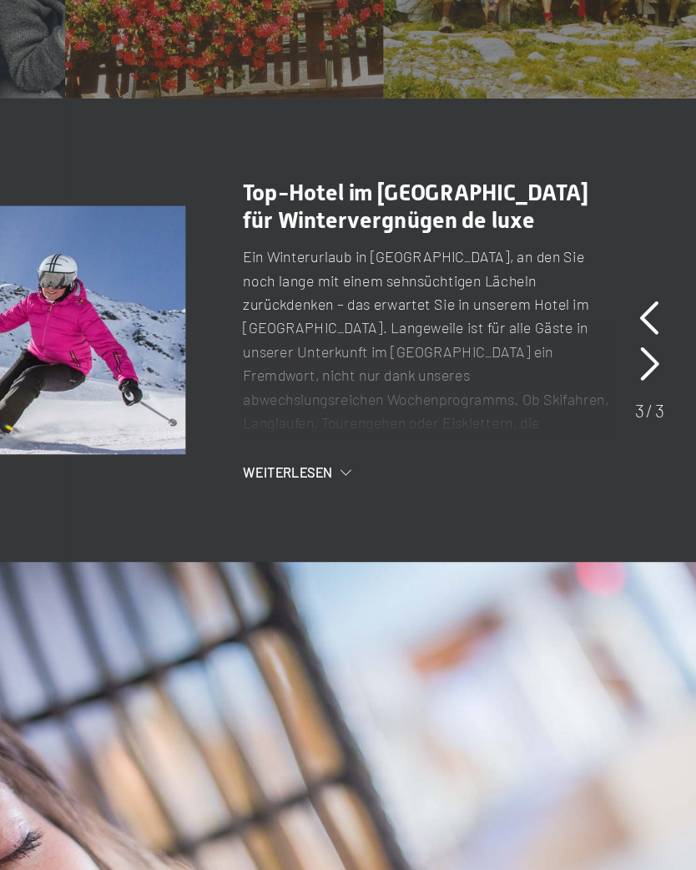
click at [432, 552] on icon at bounding box center [436, 554] width 8 height 4
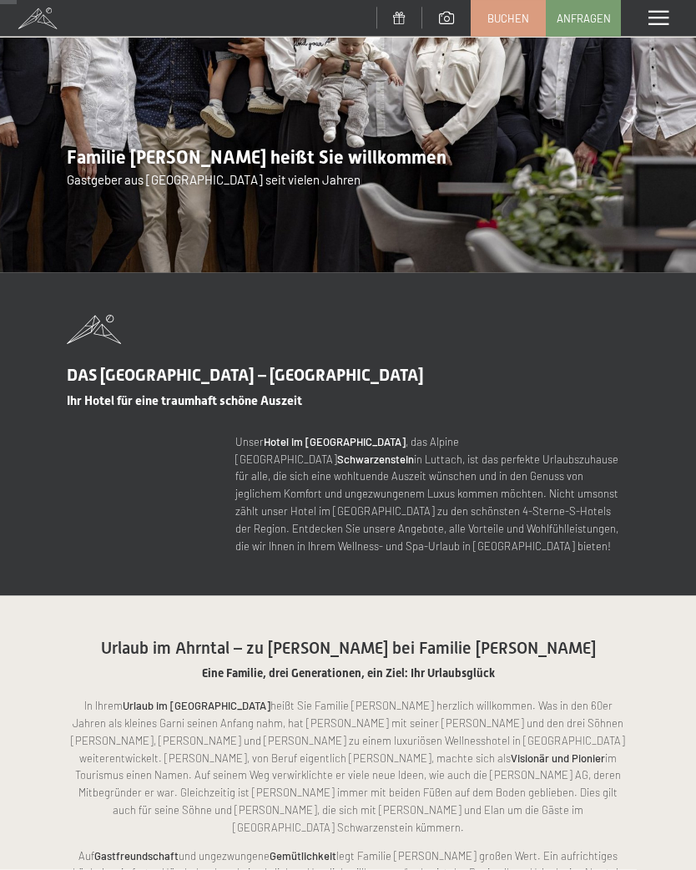
scroll to position [0, 0]
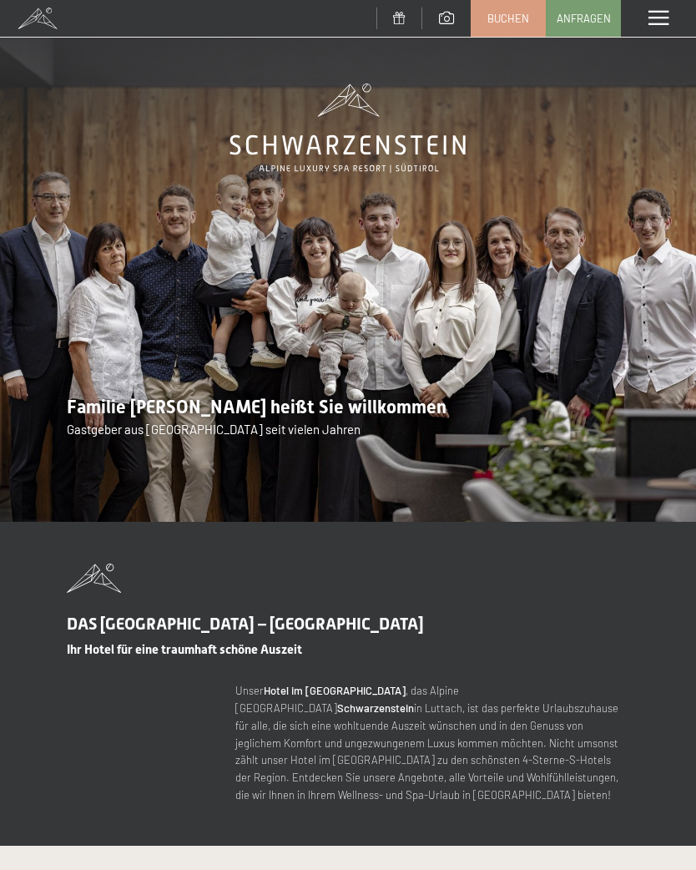
click at [656, 27] on div "Menü" at bounding box center [658, 18] width 75 height 37
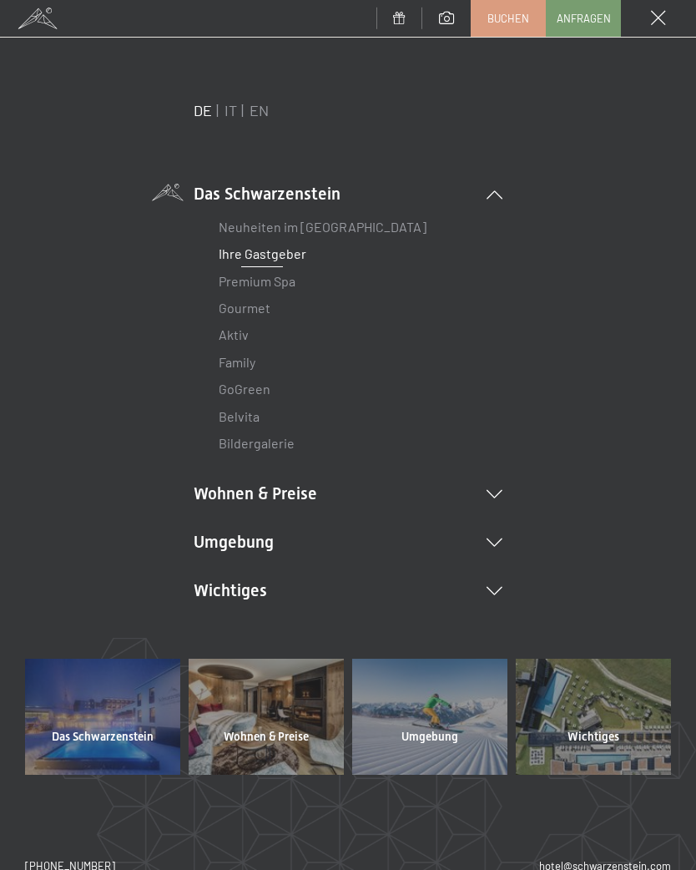
click at [237, 340] on link "Aktiv" at bounding box center [234, 334] width 30 height 16
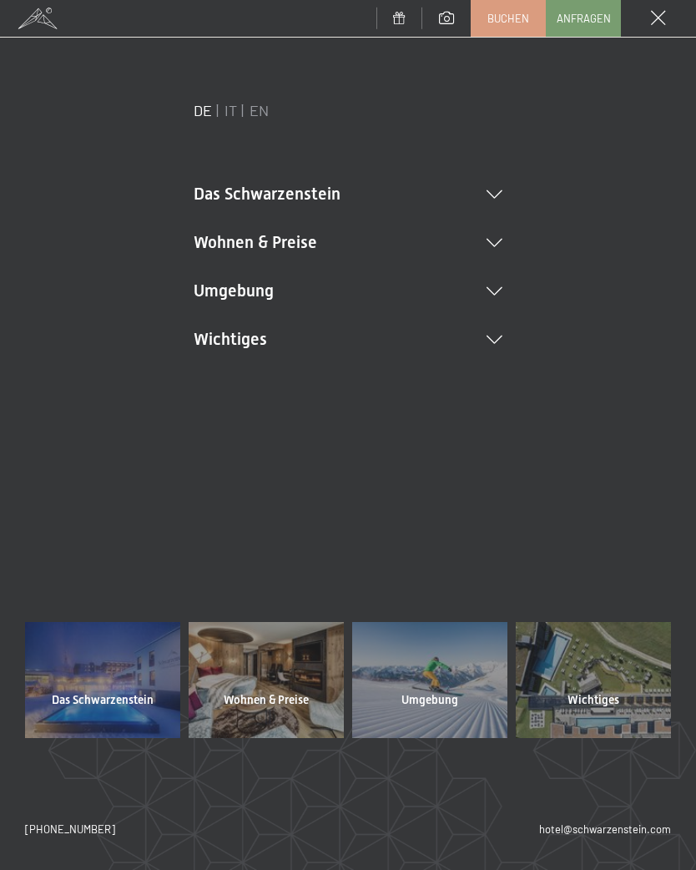
click at [665, 574] on div "DE IT EN Gutschein Bildergalerie Anfragen Buchen DE IT EN Das Schwarzenstein Ne…" at bounding box center [348, 485] width 646 height 770
click at [502, 344] on li "Wichtiges Lage & Anreise Online bezahlen Webcam & Wetter Downloads" at bounding box center [348, 338] width 309 height 23
click at [614, 690] on div at bounding box center [593, 680] width 155 height 116
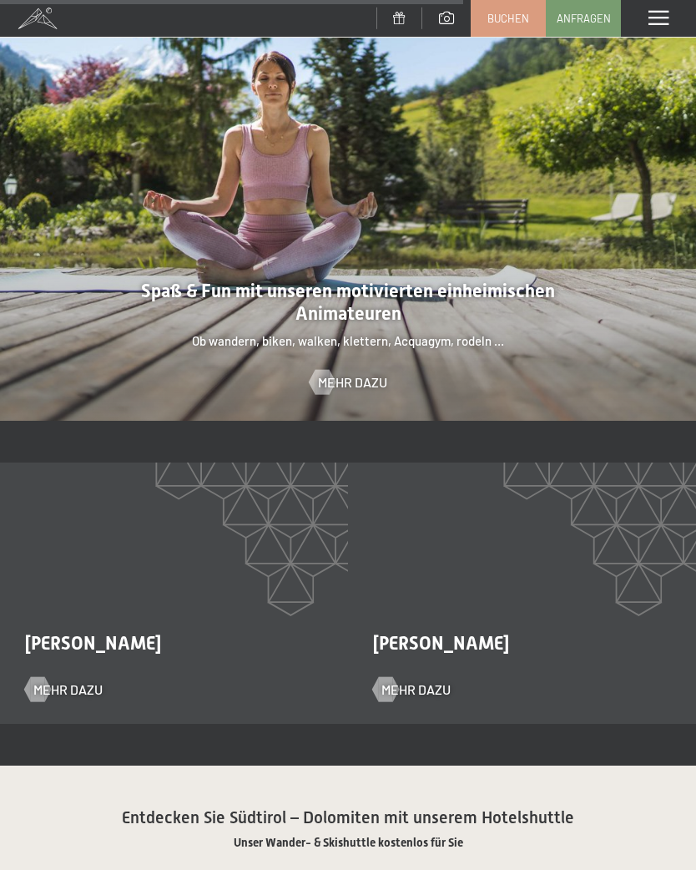
scroll to position [2211, 0]
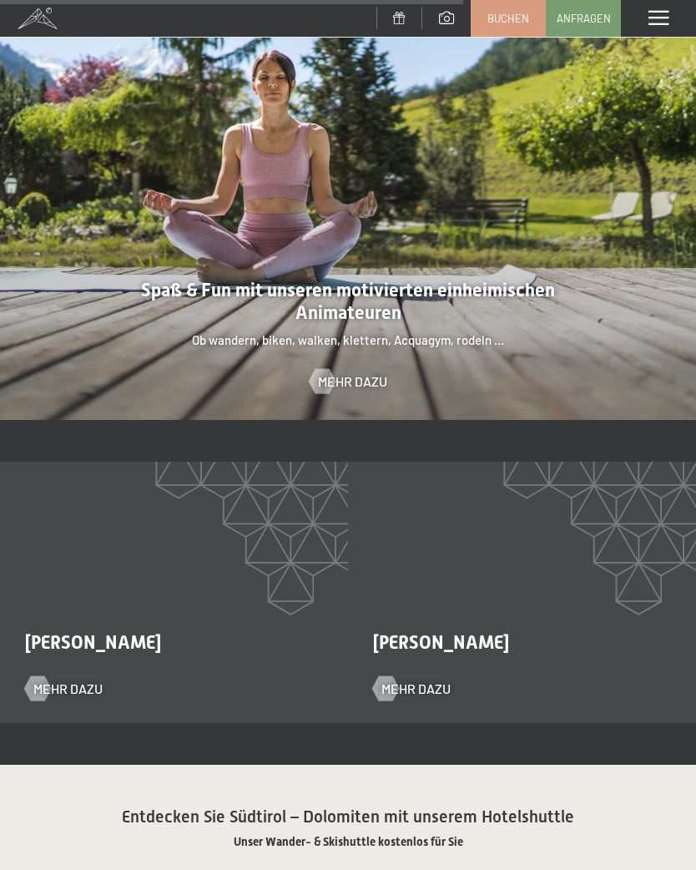
click at [361, 372] on span "Mehr dazu" at bounding box center [352, 381] width 69 height 18
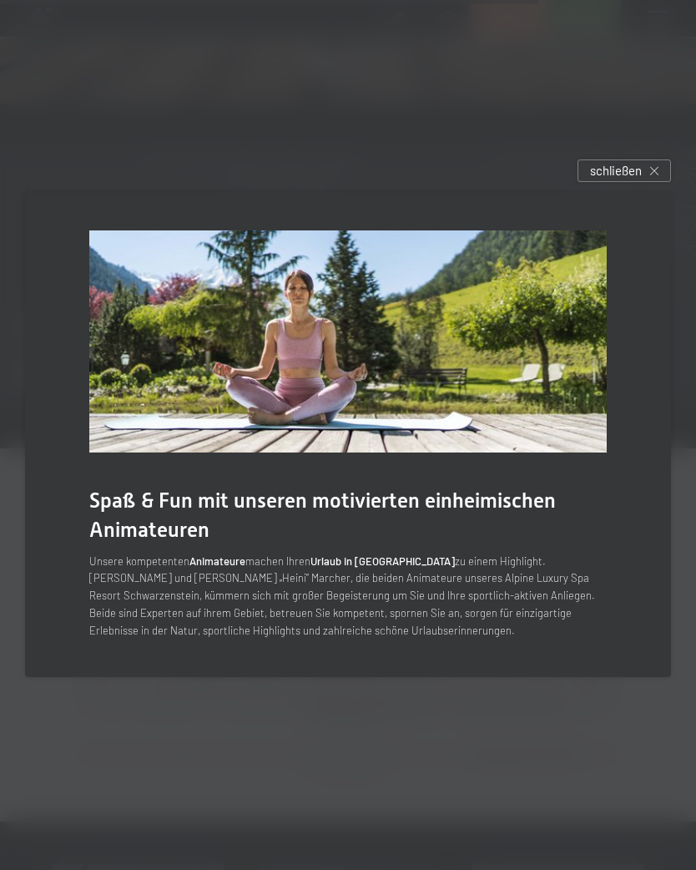
scroll to position [2568, 0]
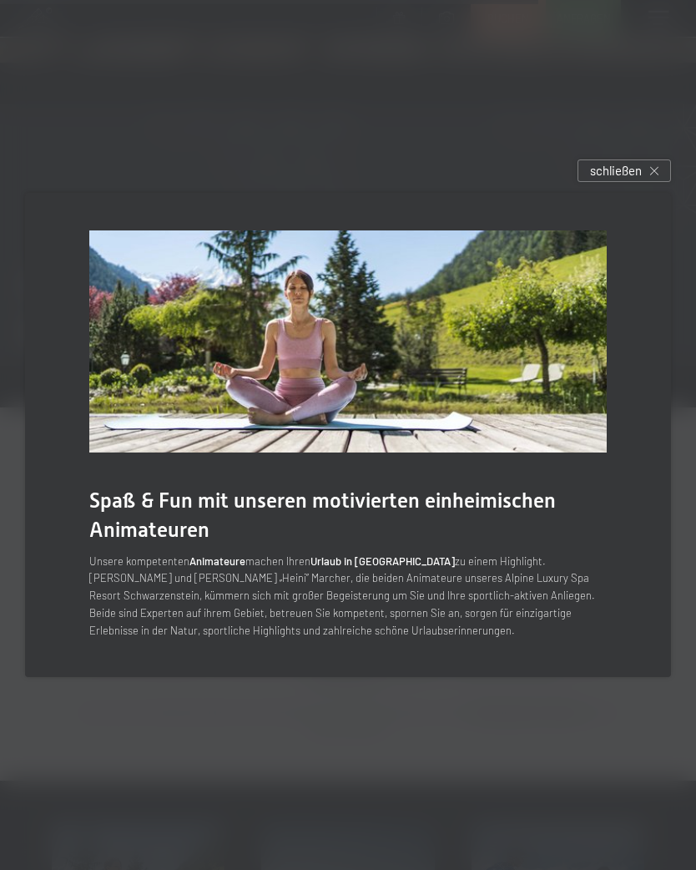
click at [644, 182] on div "schließen" at bounding box center [625, 170] width 94 height 23
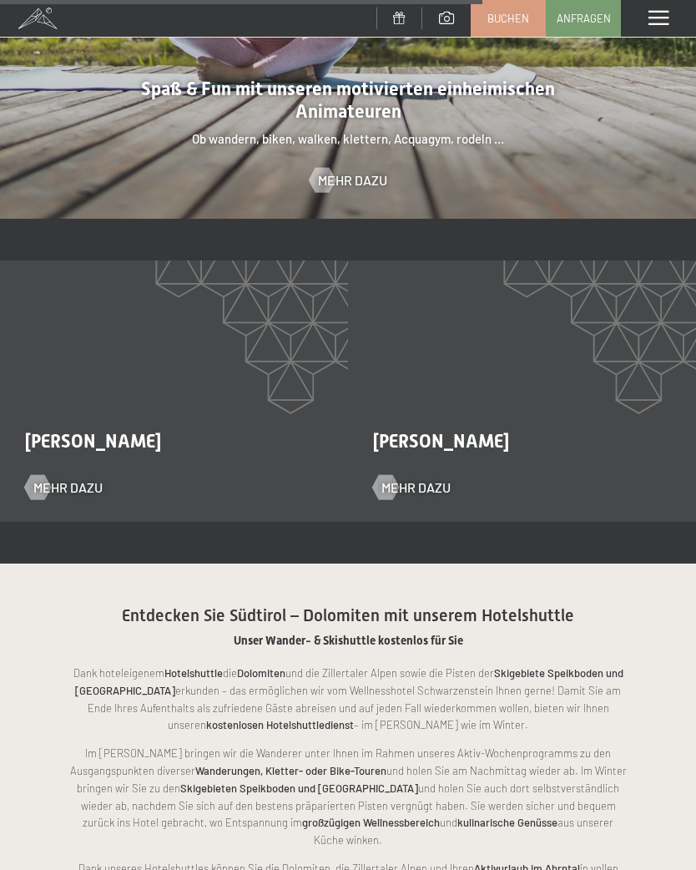
scroll to position [2413, 0]
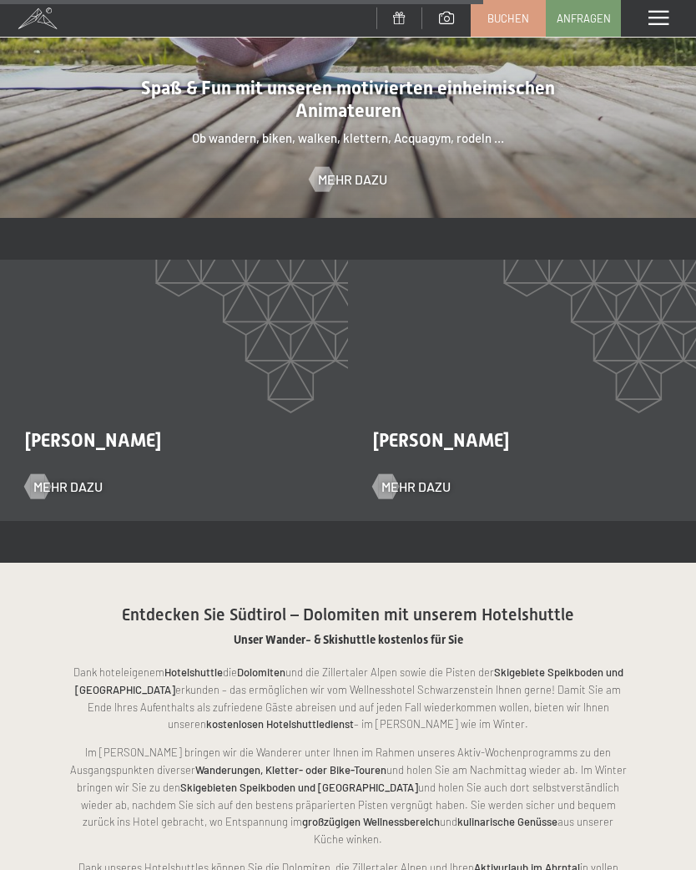
click at [83, 478] on span "Mehr dazu" at bounding box center [67, 487] width 69 height 18
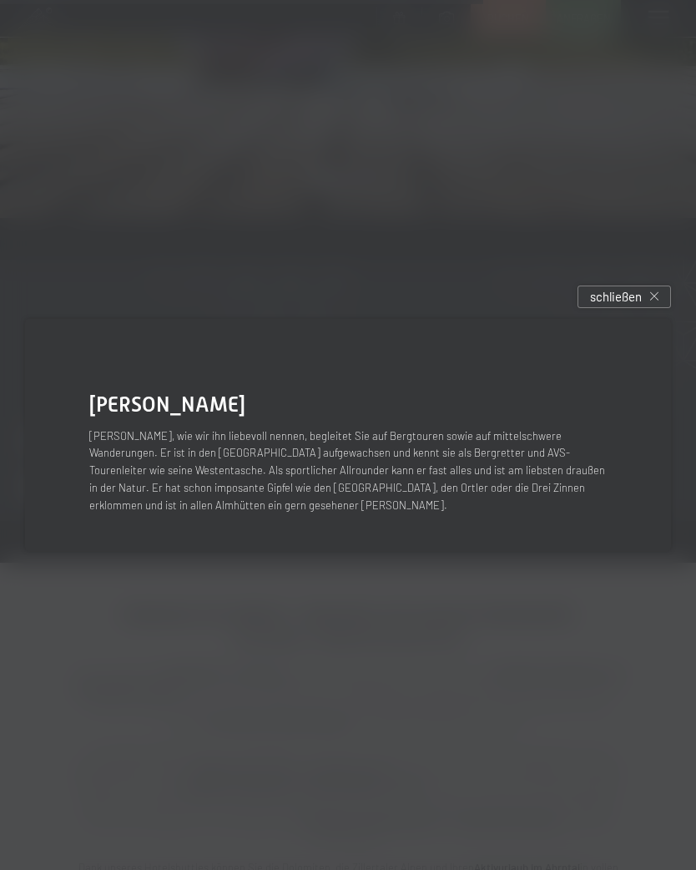
click at [648, 308] on div "schließen" at bounding box center [625, 297] width 94 height 23
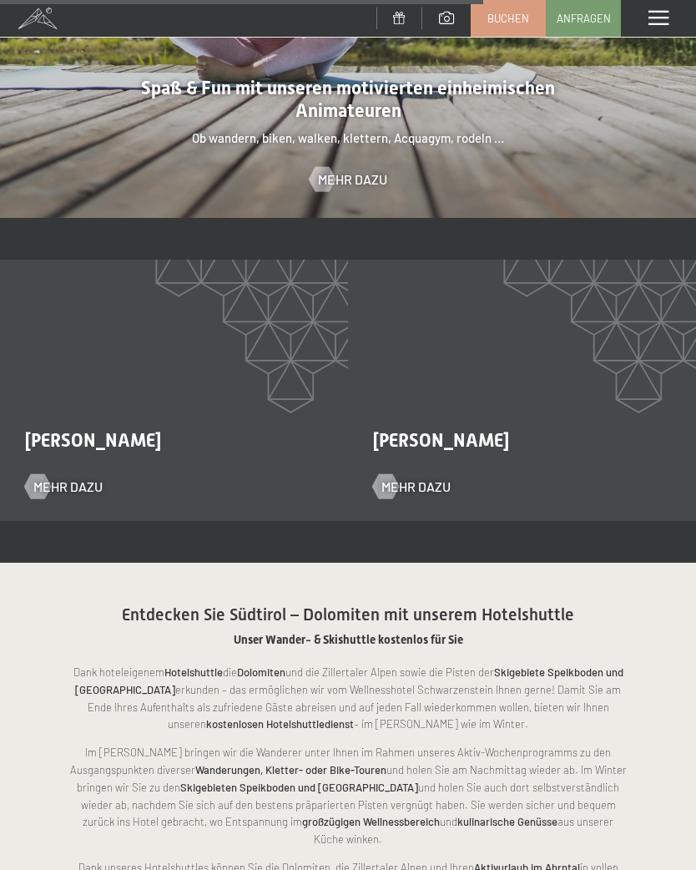
click at [483, 433] on span "Paul Oberhuber" at bounding box center [441, 440] width 136 height 21
click at [433, 497] on div "Paul Oberhuber Mehr dazu" at bounding box center [522, 390] width 348 height 261
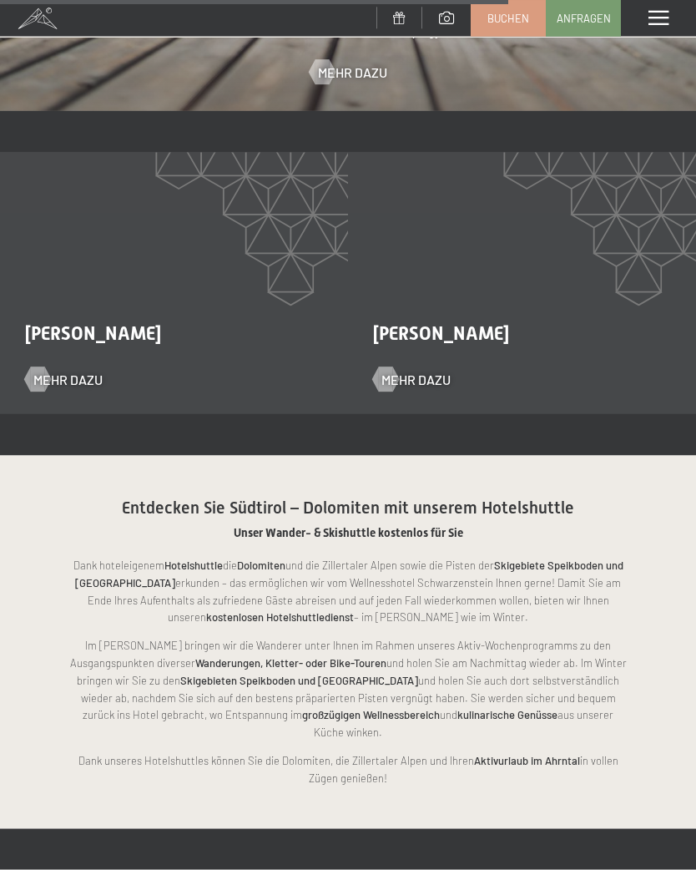
scroll to position [2520, 0]
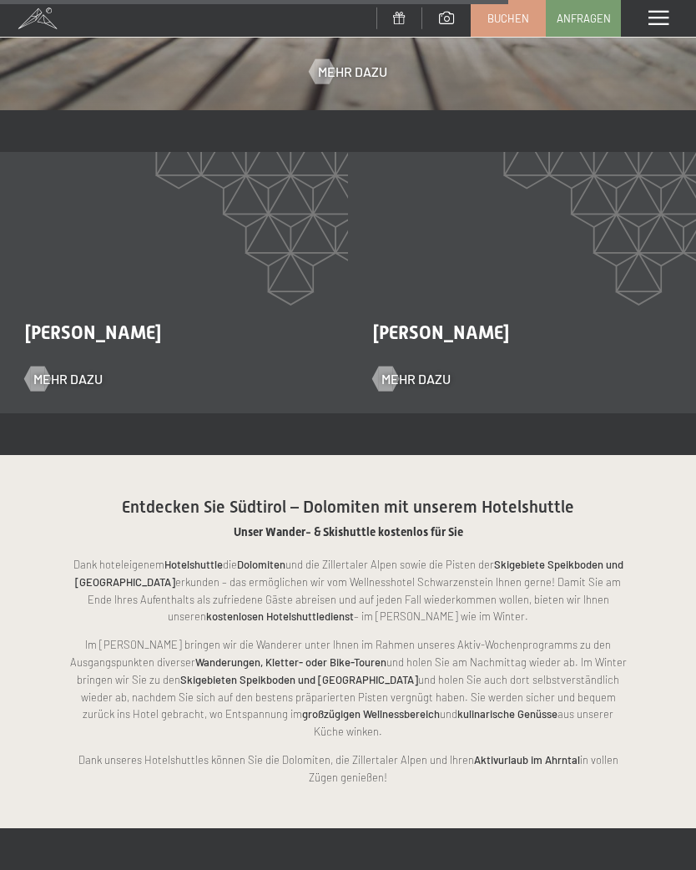
click at [438, 371] on span "Mehr dazu" at bounding box center [416, 379] width 69 height 18
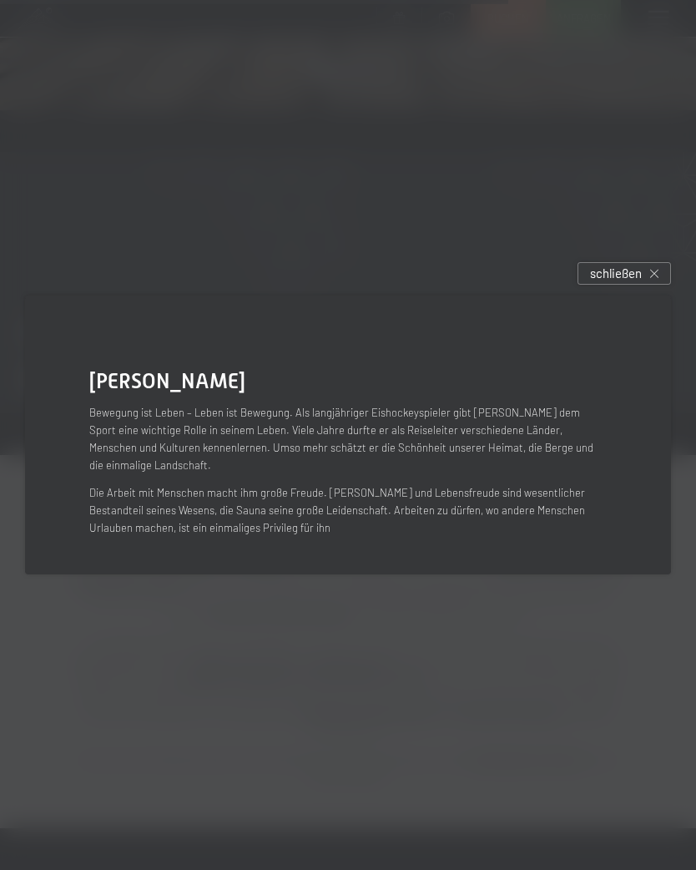
click at [639, 285] on div "schließen" at bounding box center [625, 273] width 94 height 23
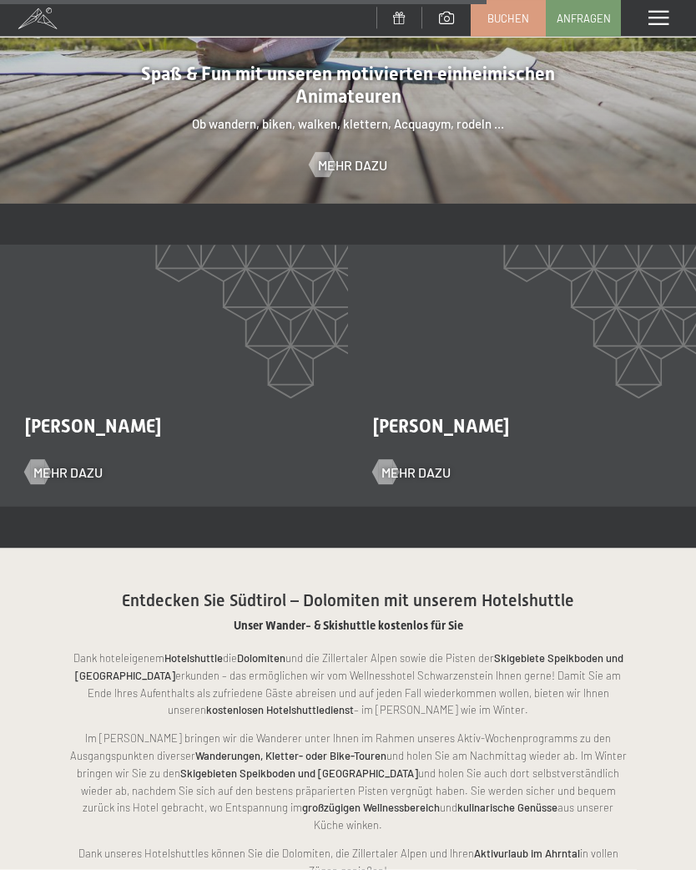
scroll to position [2425, 0]
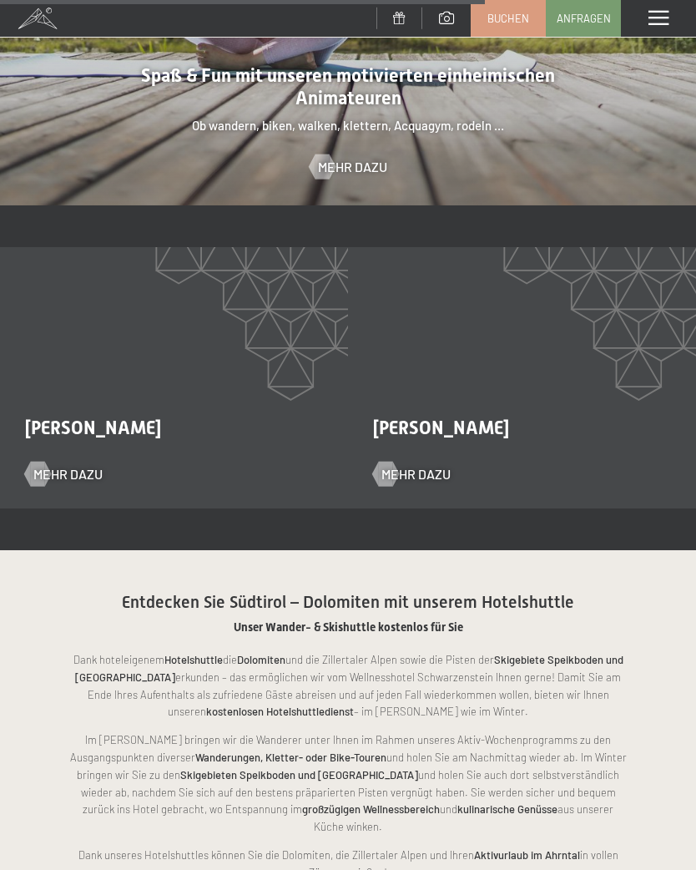
click at [70, 483] on div "Heinrich Marcher Mehr dazu" at bounding box center [174, 377] width 348 height 261
click at [83, 465] on span "Mehr dazu" at bounding box center [67, 474] width 69 height 18
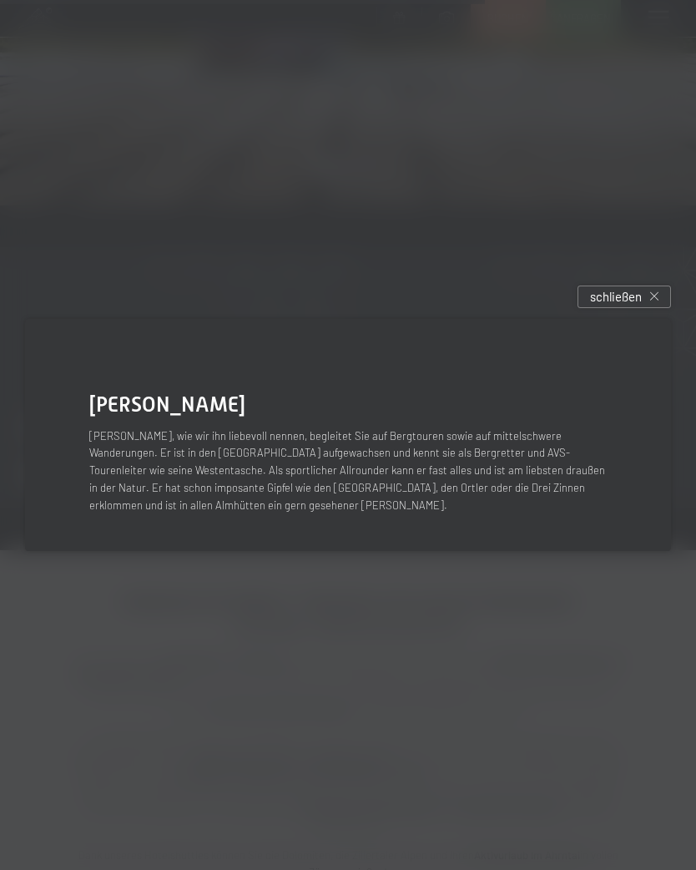
click at [642, 303] on div "schließen" at bounding box center [625, 297] width 94 height 23
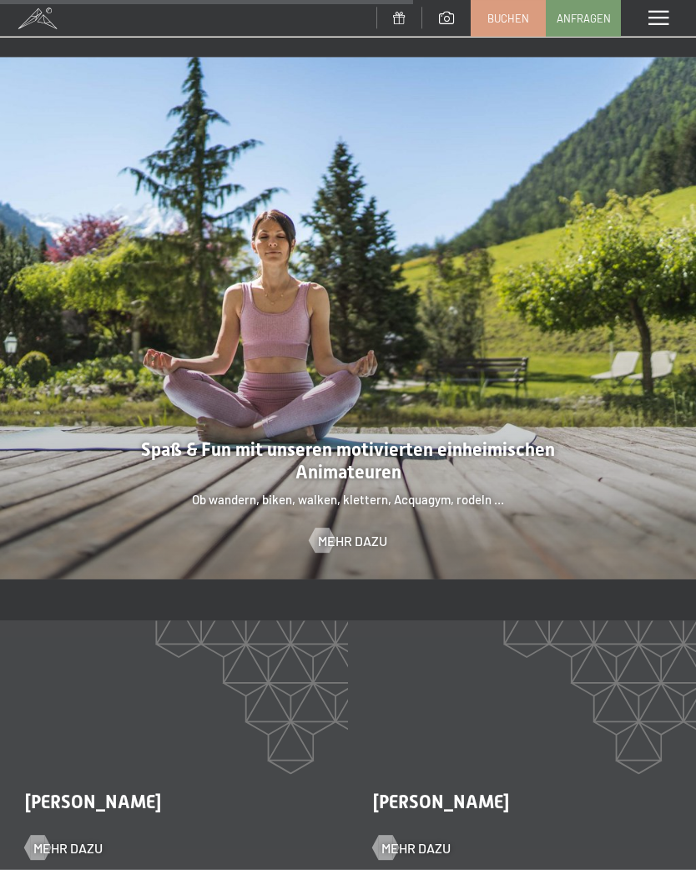
scroll to position [2053, 0]
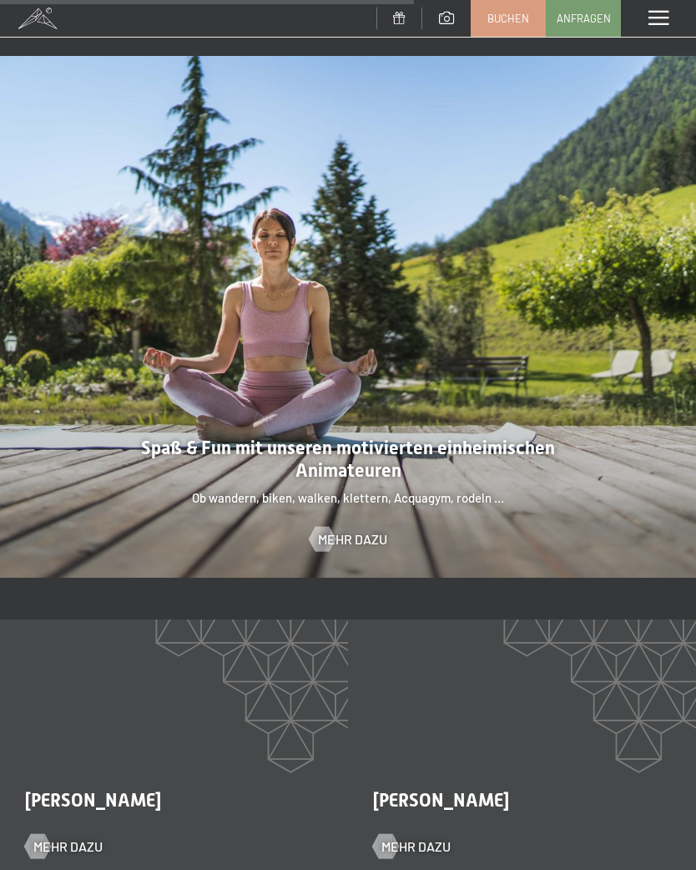
click at [377, 530] on span "Mehr dazu" at bounding box center [352, 539] width 69 height 18
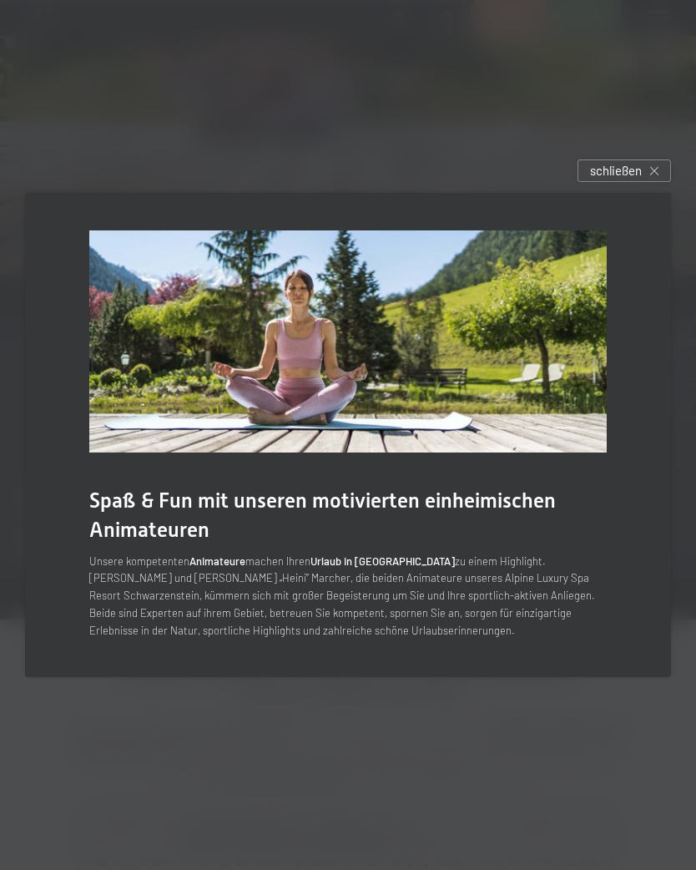
scroll to position [2363, 0]
click at [173, 542] on span "Spaß & Fun mit unseren motivierten einheimischen Animateuren" at bounding box center [322, 514] width 467 height 53
click at [402, 510] on span "Spaß & Fun mit unseren motivierten einheimischen Animateuren" at bounding box center [322, 514] width 467 height 53
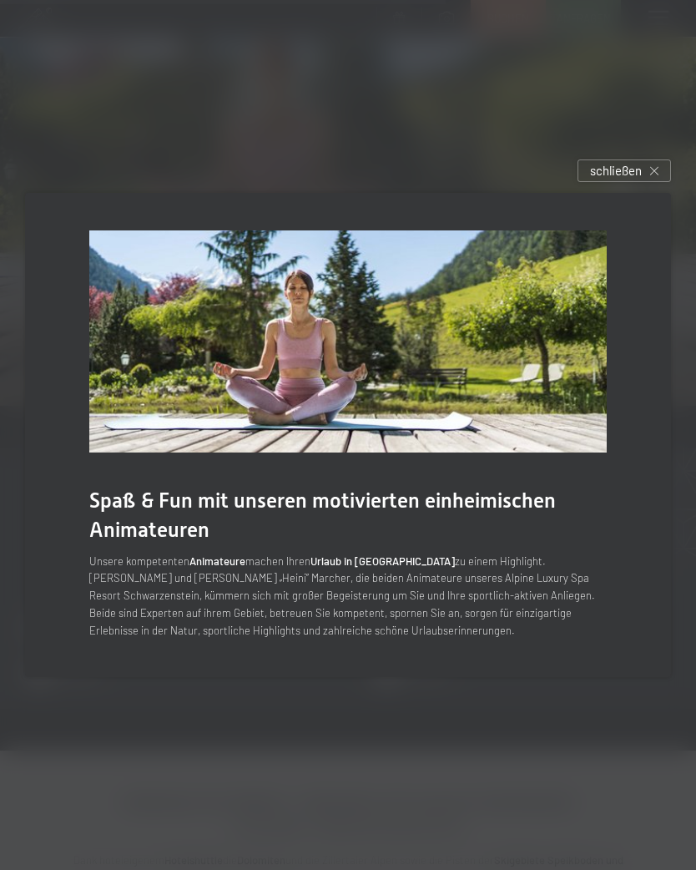
scroll to position [2224, 0]
click at [654, 179] on div "schließen" at bounding box center [625, 170] width 94 height 23
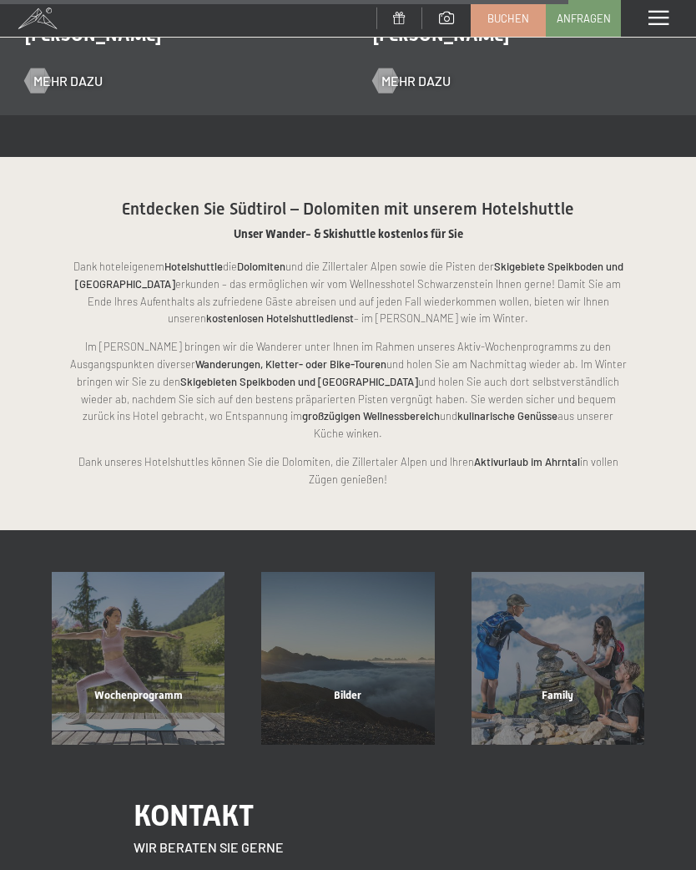
scroll to position [2817, 0]
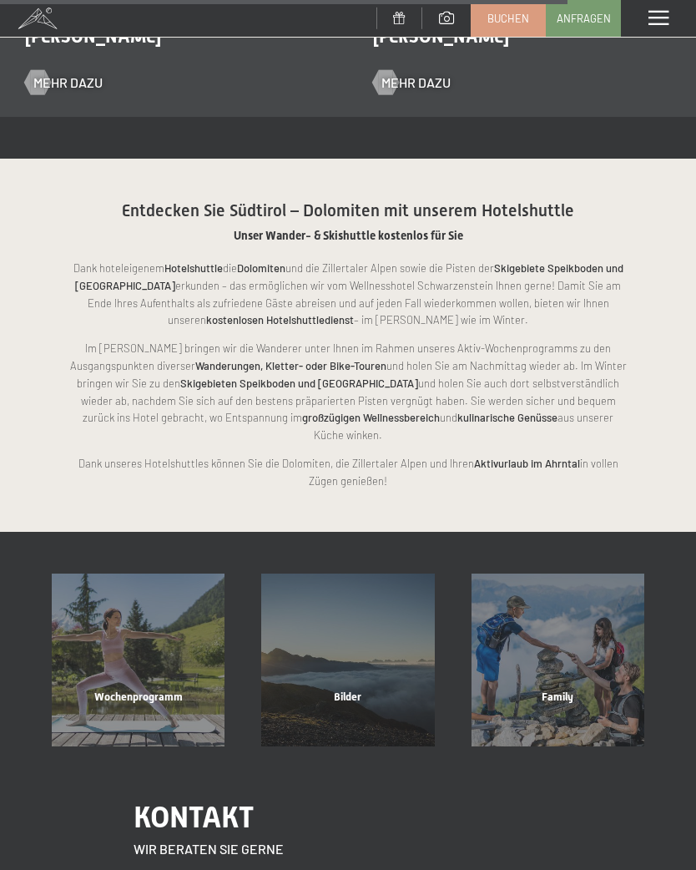
click at [139, 690] on div "Wochenprogramm" at bounding box center [138, 718] width 210 height 57
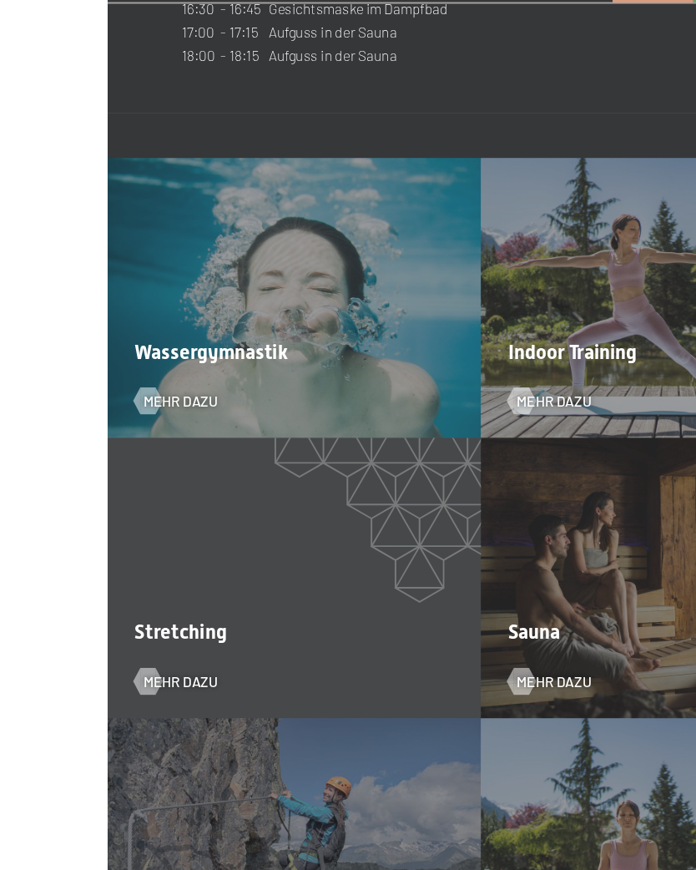
scroll to position [2574, 0]
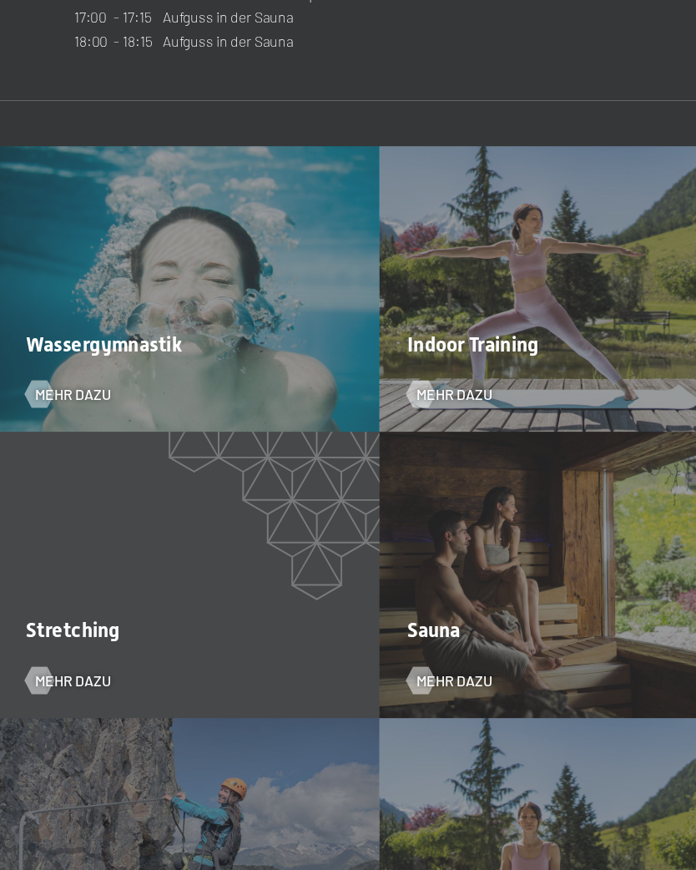
click at [415, 611] on span "Sauna" at bounding box center [397, 621] width 48 height 21
click at [440, 659] on span "Mehr dazu" at bounding box center [416, 668] width 69 height 18
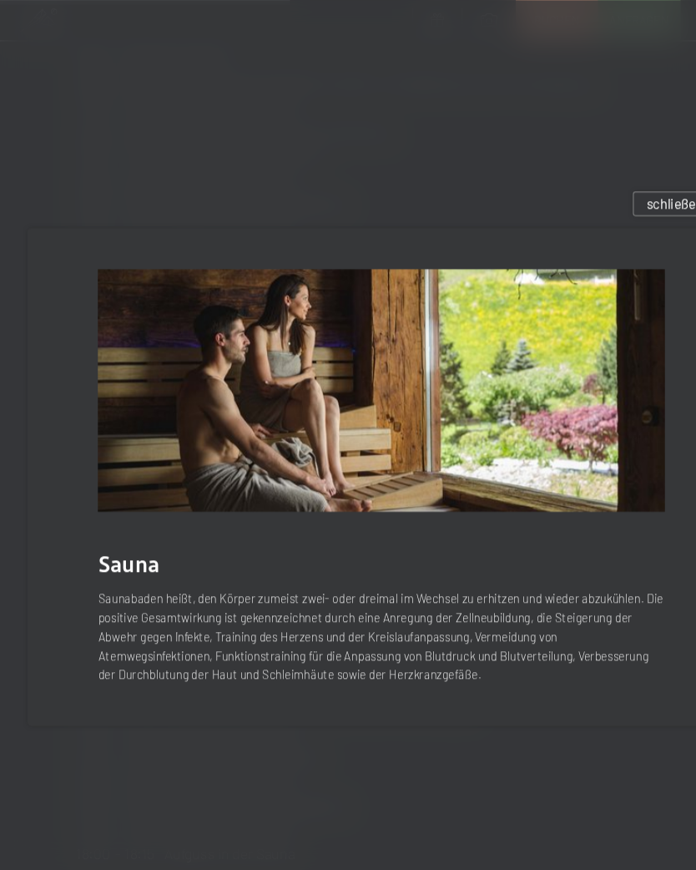
scroll to position [1879, 0]
click at [610, 195] on span "schließen" at bounding box center [616, 186] width 52 height 18
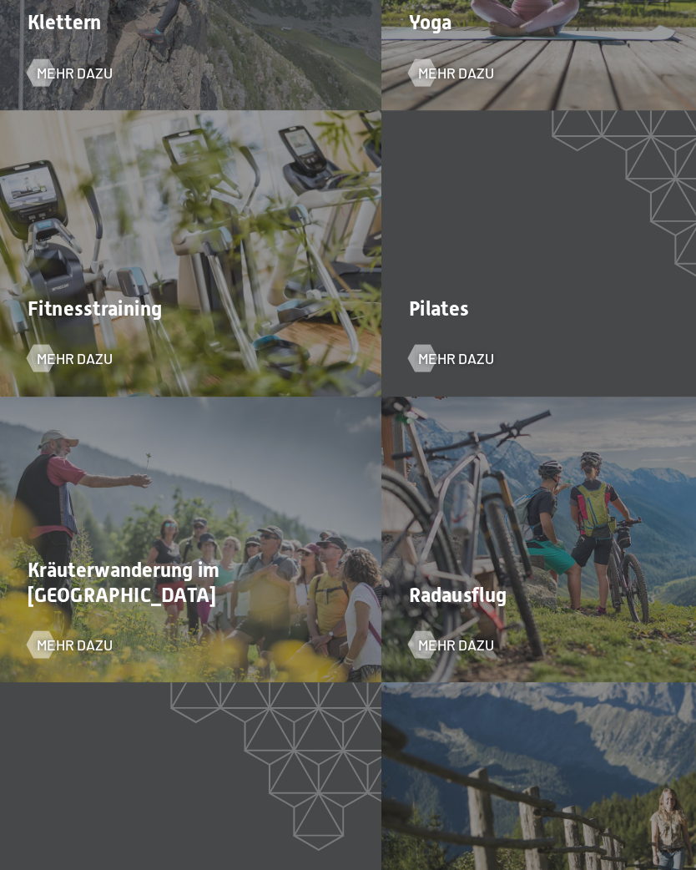
scroll to position [3385, 0]
click at [427, 630] on span "Mehr dazu" at bounding box center [416, 639] width 69 height 18
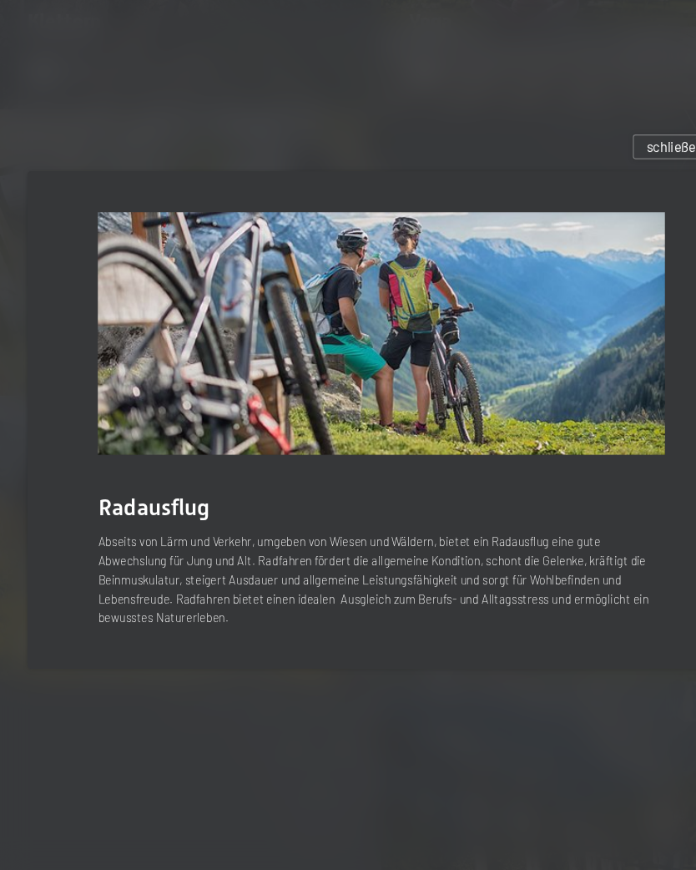
click at [618, 174] on div "schließen" at bounding box center [625, 185] width 94 height 23
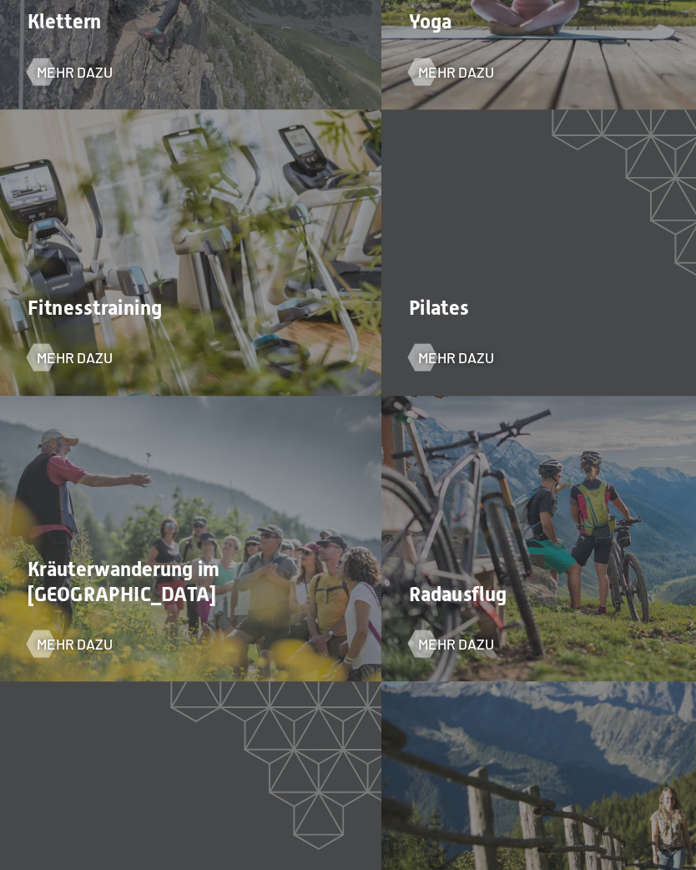
click at [75, 630] on span "Mehr dazu" at bounding box center [67, 639] width 69 height 18
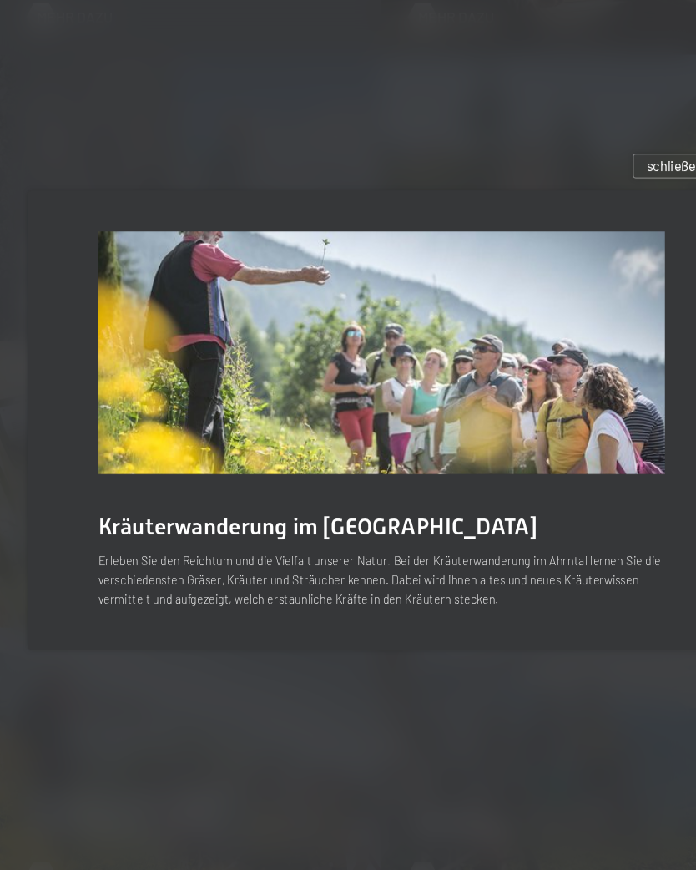
scroll to position [3173, 0]
click at [614, 195] on span "schließen" at bounding box center [616, 204] width 52 height 18
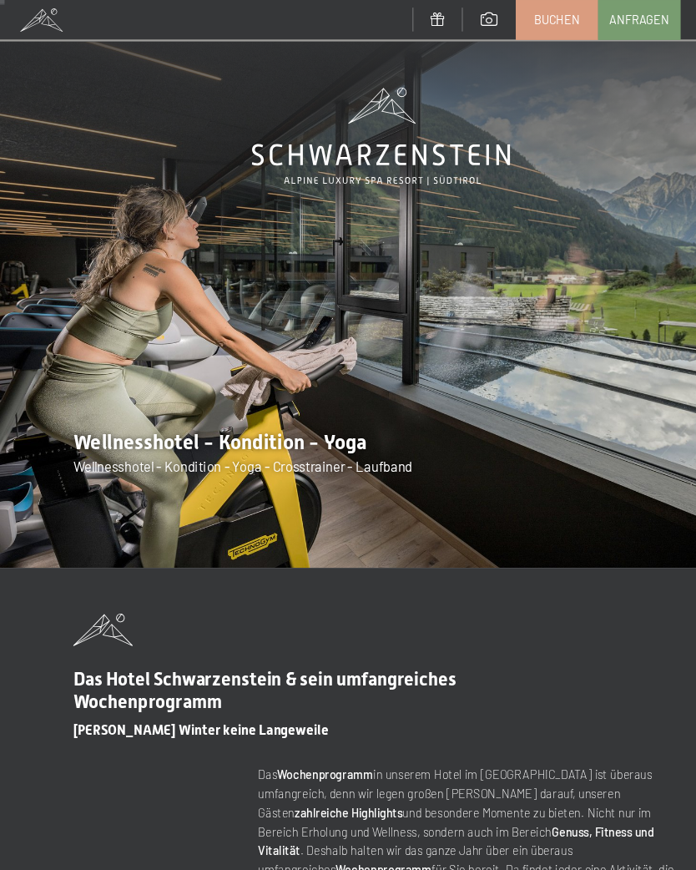
scroll to position [0, 0]
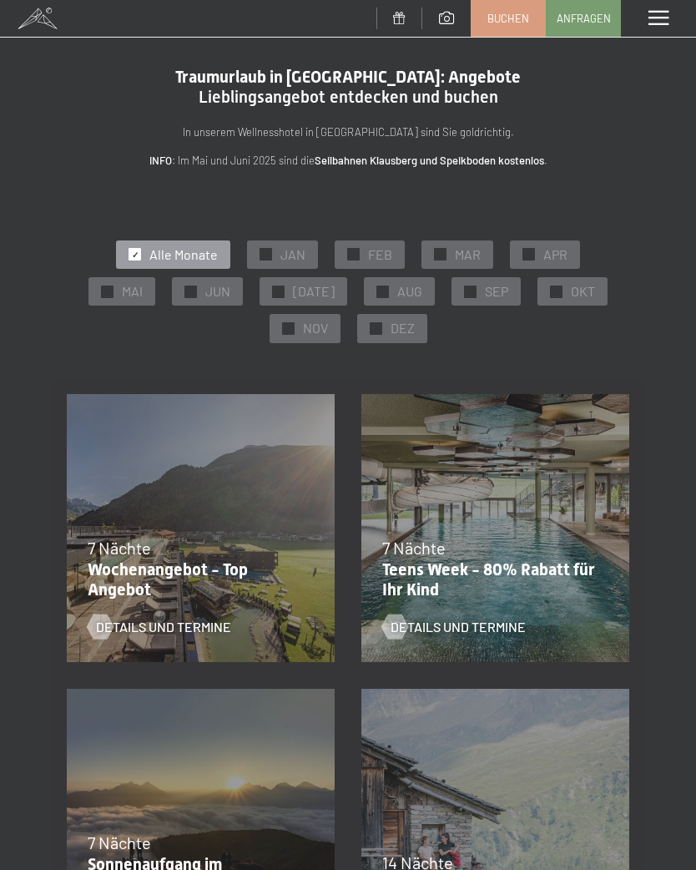
click at [660, 18] on span at bounding box center [659, 18] width 20 height 15
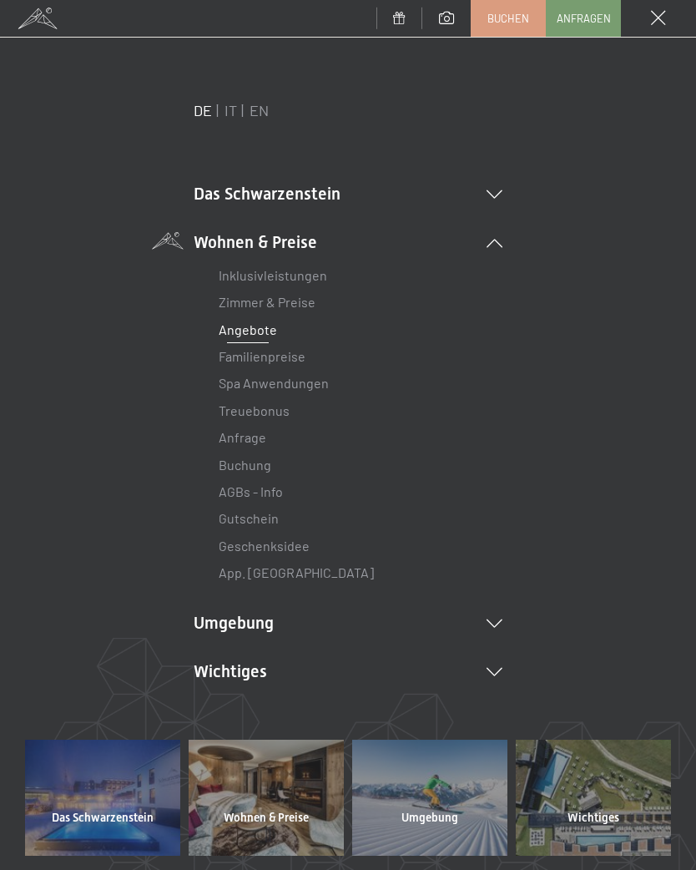
click at [500, 185] on li "Das Schwarzenstein Neuheiten im Schwarzenstein Ihre Gastgeber Premium Spa Gourm…" at bounding box center [348, 193] width 309 height 23
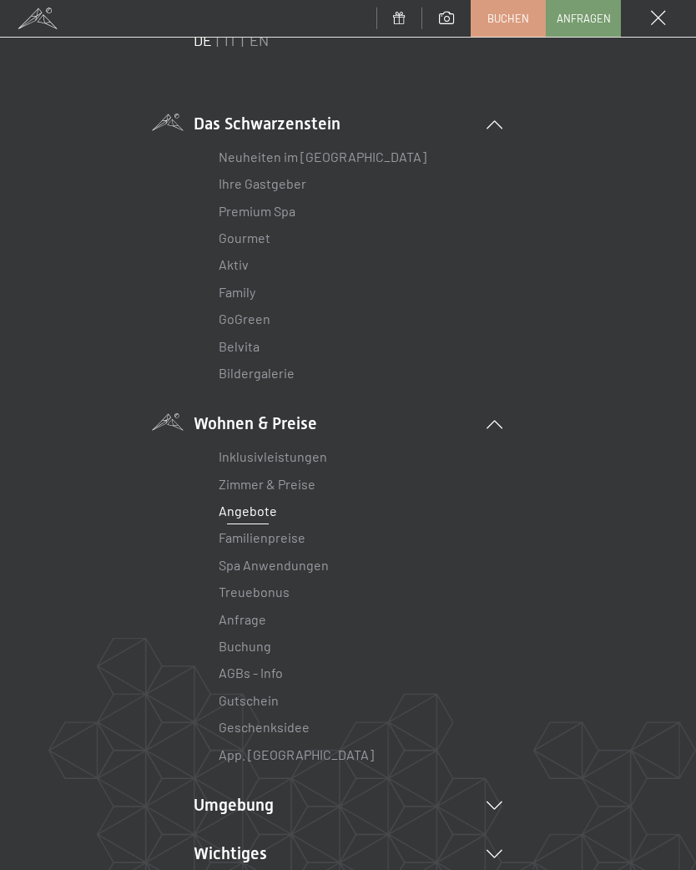
scroll to position [73, 0]
click at [243, 267] on link "Aktiv" at bounding box center [234, 262] width 30 height 16
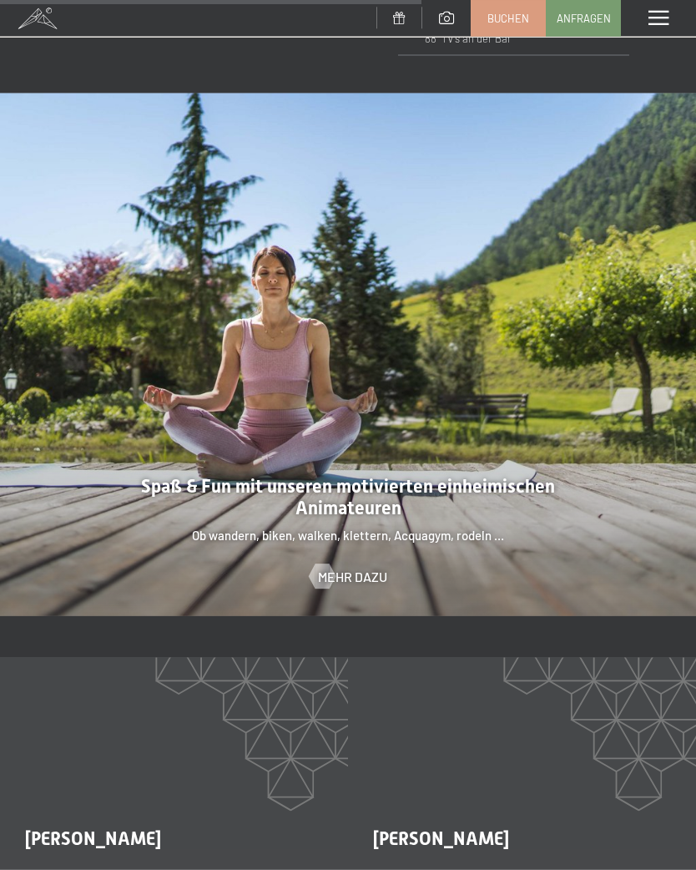
scroll to position [2000, 0]
click at [362, 567] on span "Mehr dazu" at bounding box center [352, 576] width 69 height 18
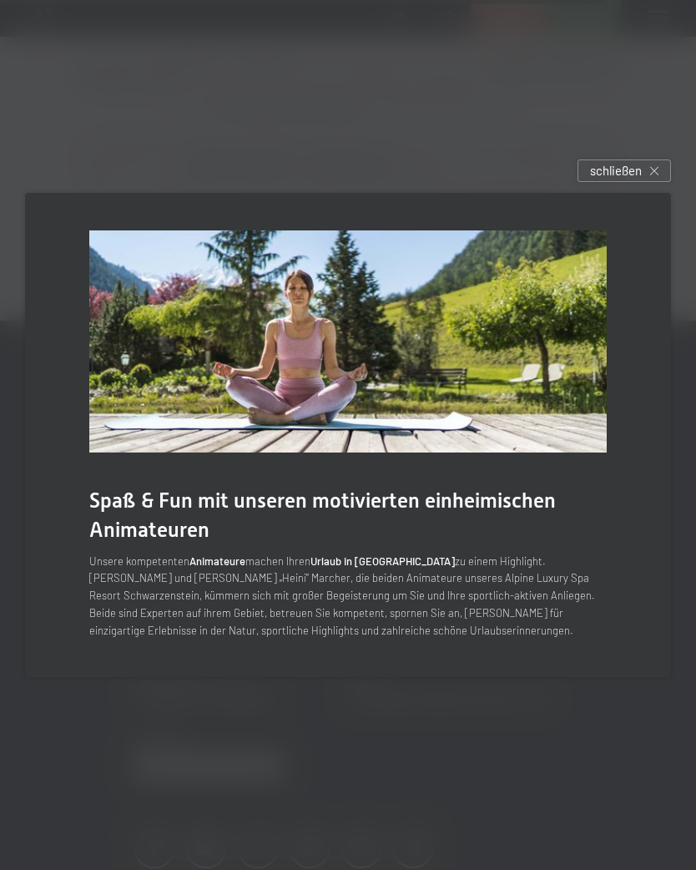
scroll to position [3010, 0]
click at [660, 182] on div "schließen" at bounding box center [625, 170] width 94 height 23
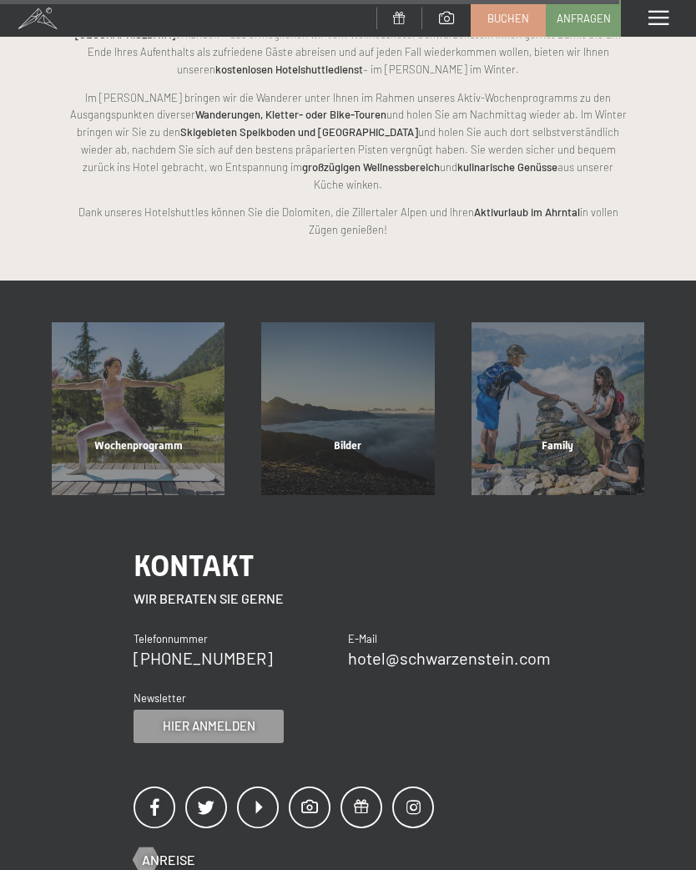
scroll to position [3050, 0]
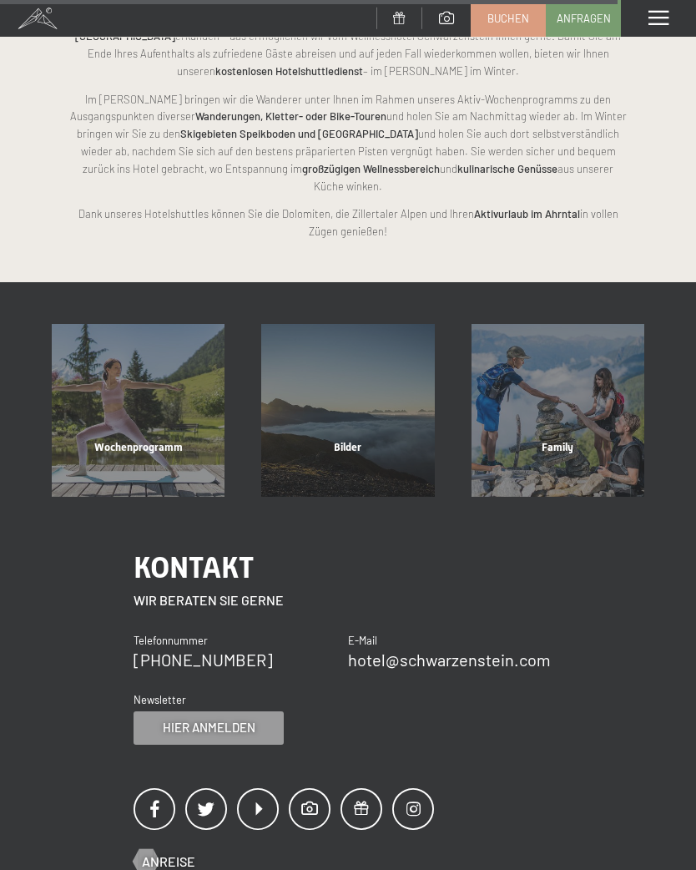
click at [367, 440] on div "Bilder" at bounding box center [348, 468] width 210 height 57
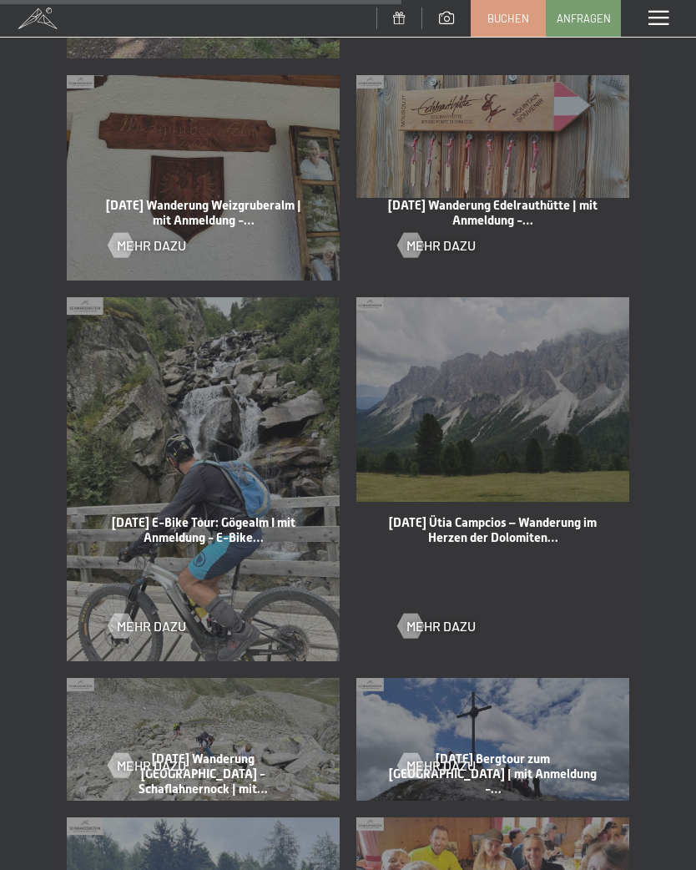
scroll to position [2494, 0]
click at [212, 491] on span "Einwilligung Marketing*" at bounding box center [255, 482] width 138 height 17
click at [178, 491] on input "Einwilligung Marketing*" at bounding box center [169, 482] width 17 height 17
checkbox input "false"
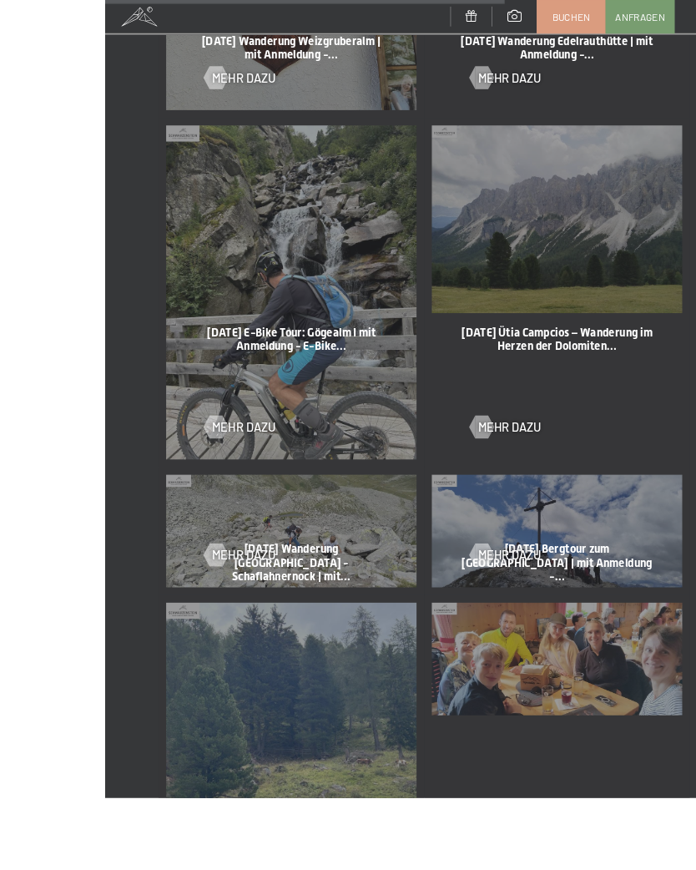
scroll to position [2710, 0]
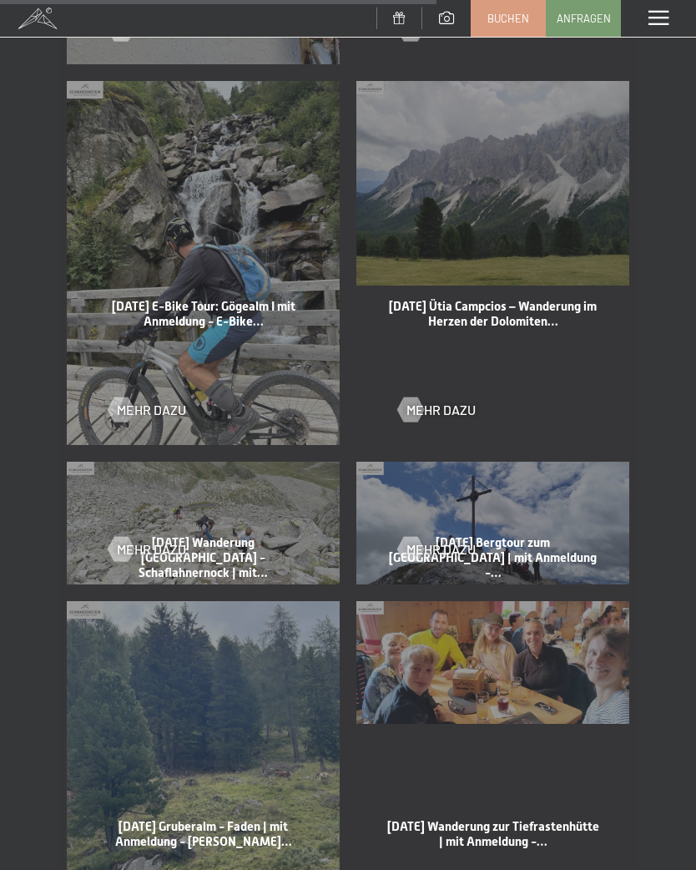
click at [166, 401] on span "Mehr dazu" at bounding box center [151, 410] width 69 height 18
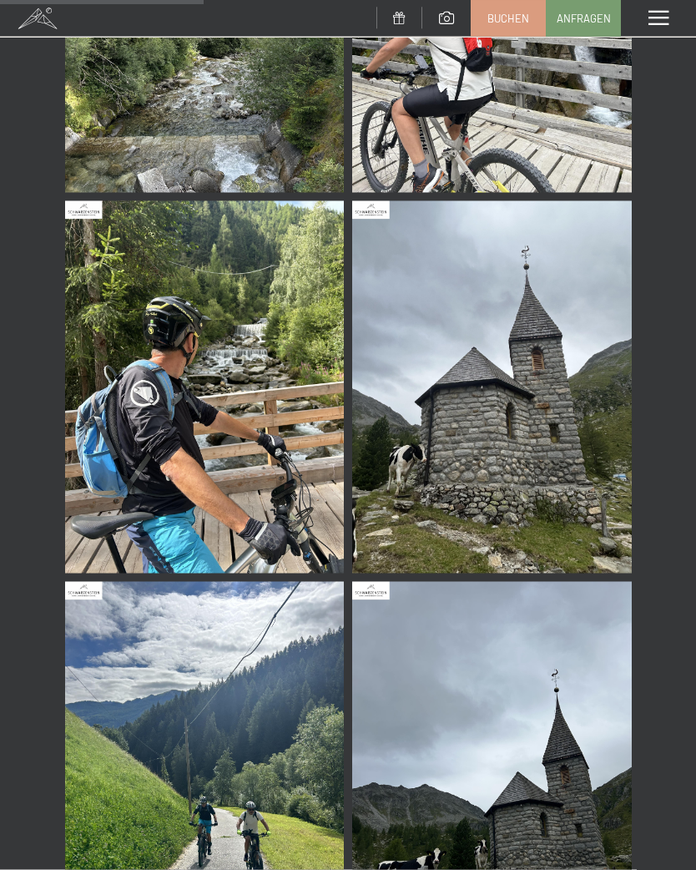
scroll to position [818, 0]
